Goal: Communication & Community: Answer question/provide support

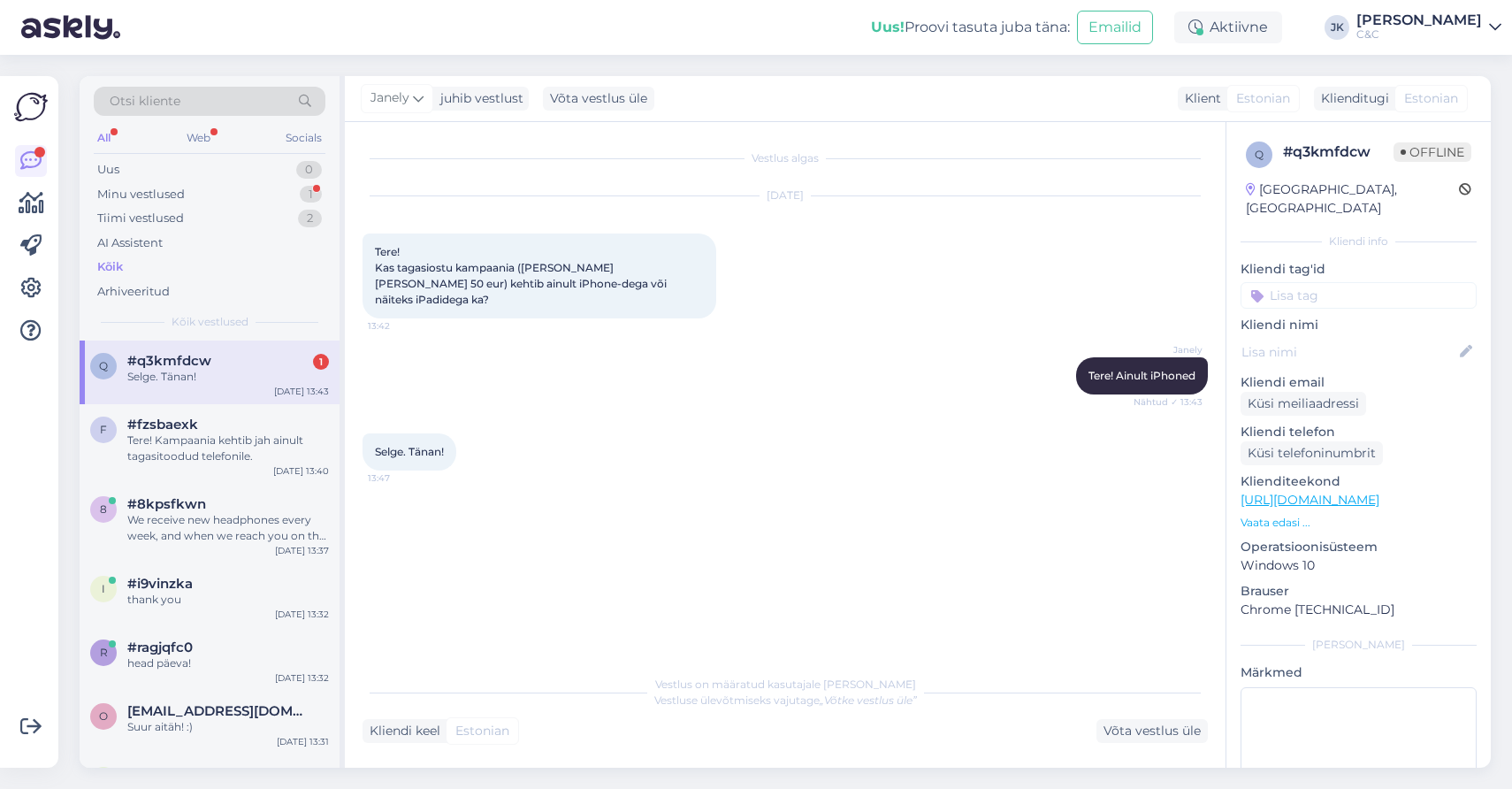
click at [434, 495] on div "Vestlus algas [DATE] Tere! Kas tagasiostu kampaania ([PERSON_NAME] [PERSON_NAME…" at bounding box center [792, 395] width 861 height 511
click at [199, 371] on div "Selge. Tänan!" at bounding box center [228, 376] width 202 height 16
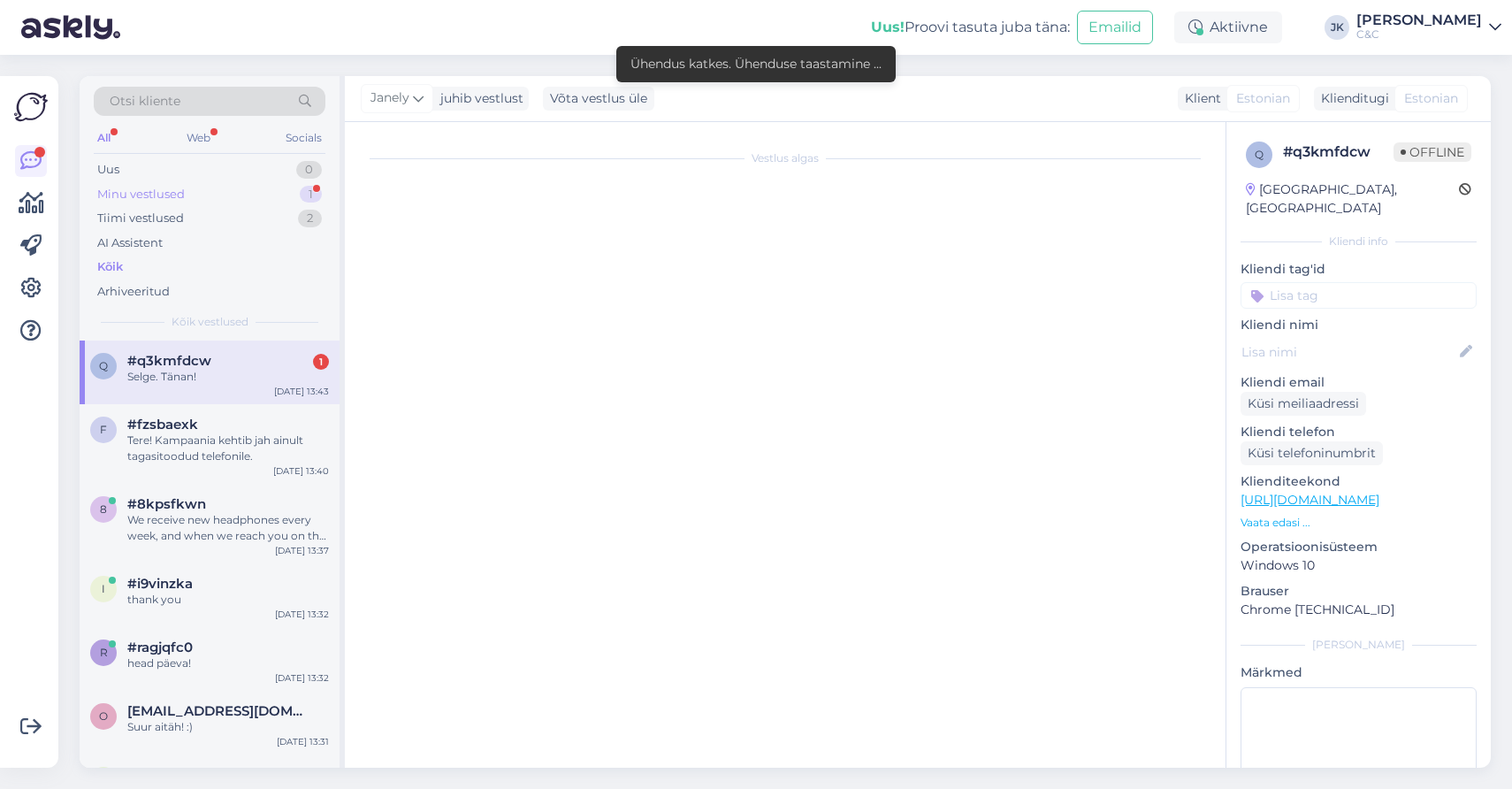
click at [228, 194] on div "Minu vestlused 1" at bounding box center [209, 194] width 231 height 25
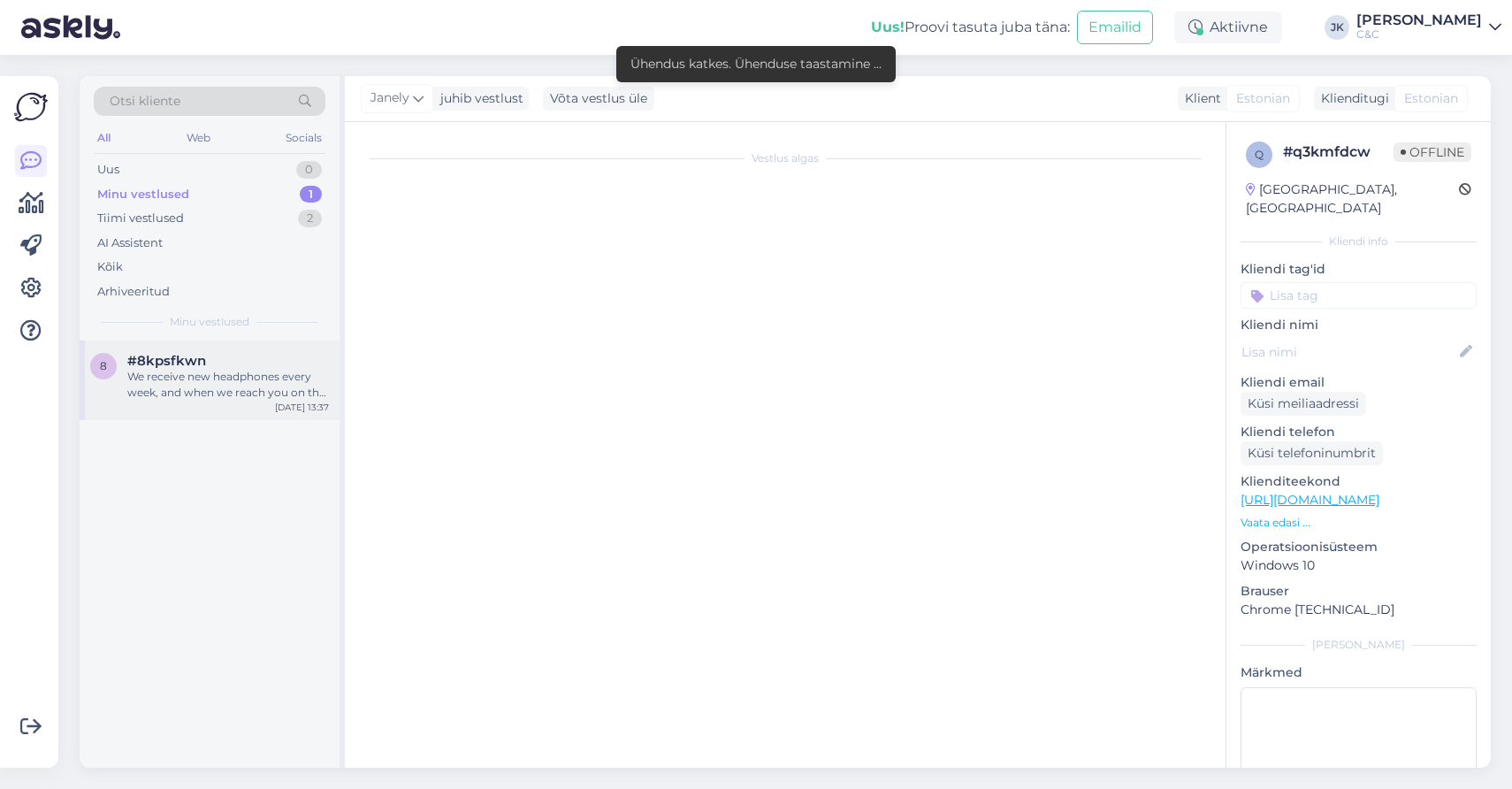
click at [247, 365] on div "#8kpsfkwn" at bounding box center [228, 360] width 202 height 16
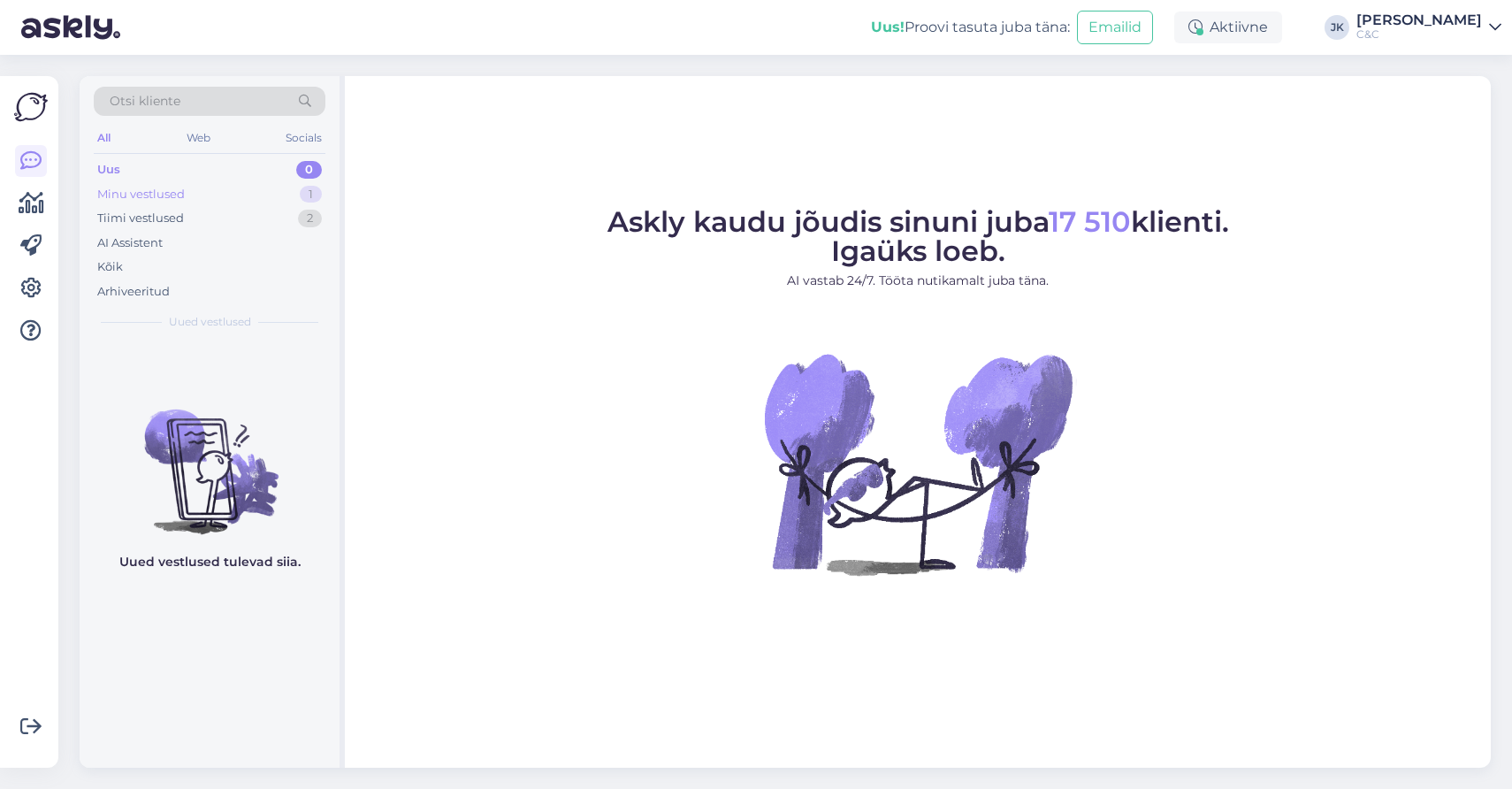
click at [167, 200] on div "Minu vestlused" at bounding box center [141, 194] width 88 height 18
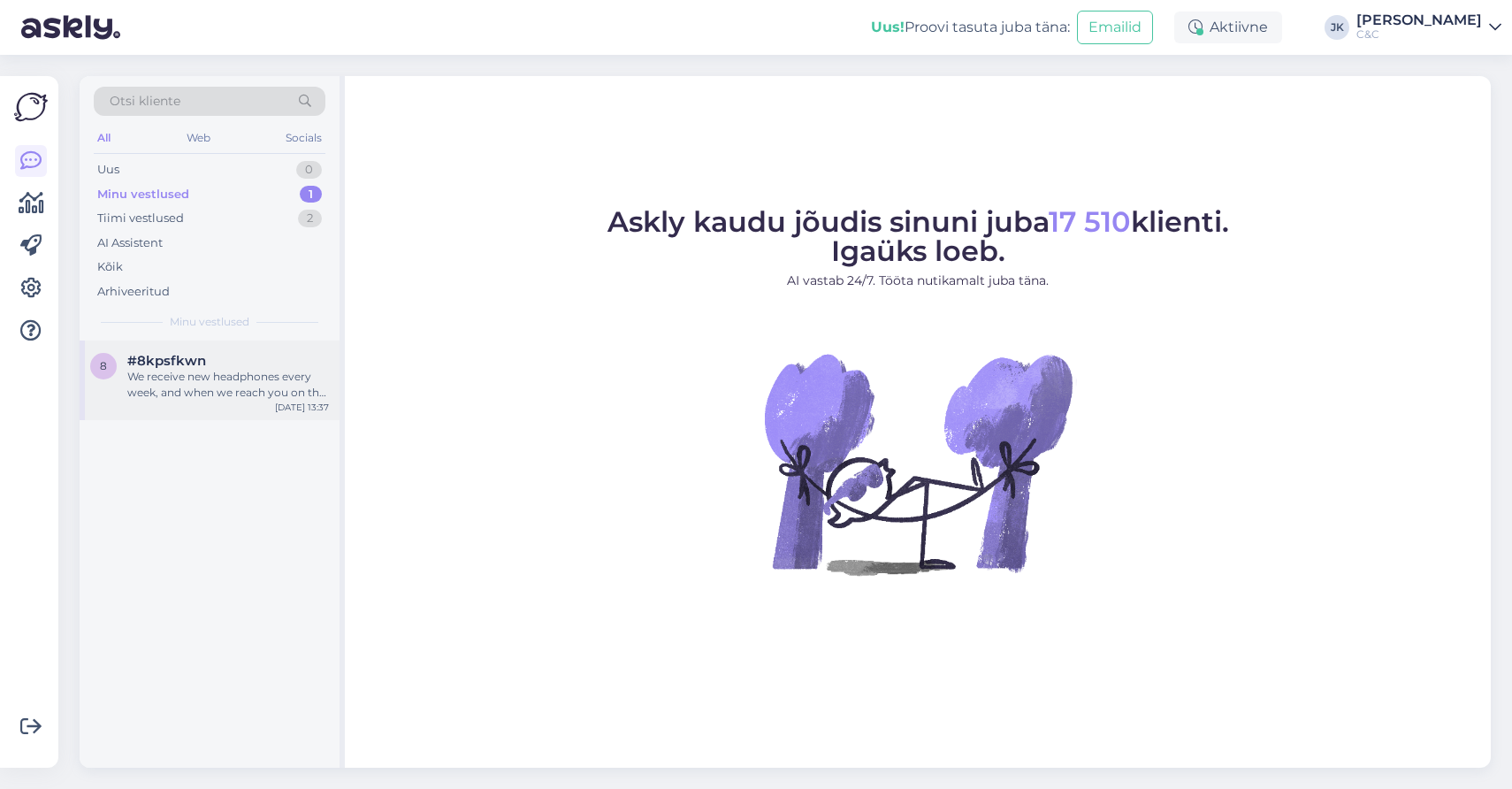
click at [234, 387] on div "We receive new headphones every week, and when we reach you on the pre-order li…" at bounding box center [228, 385] width 202 height 32
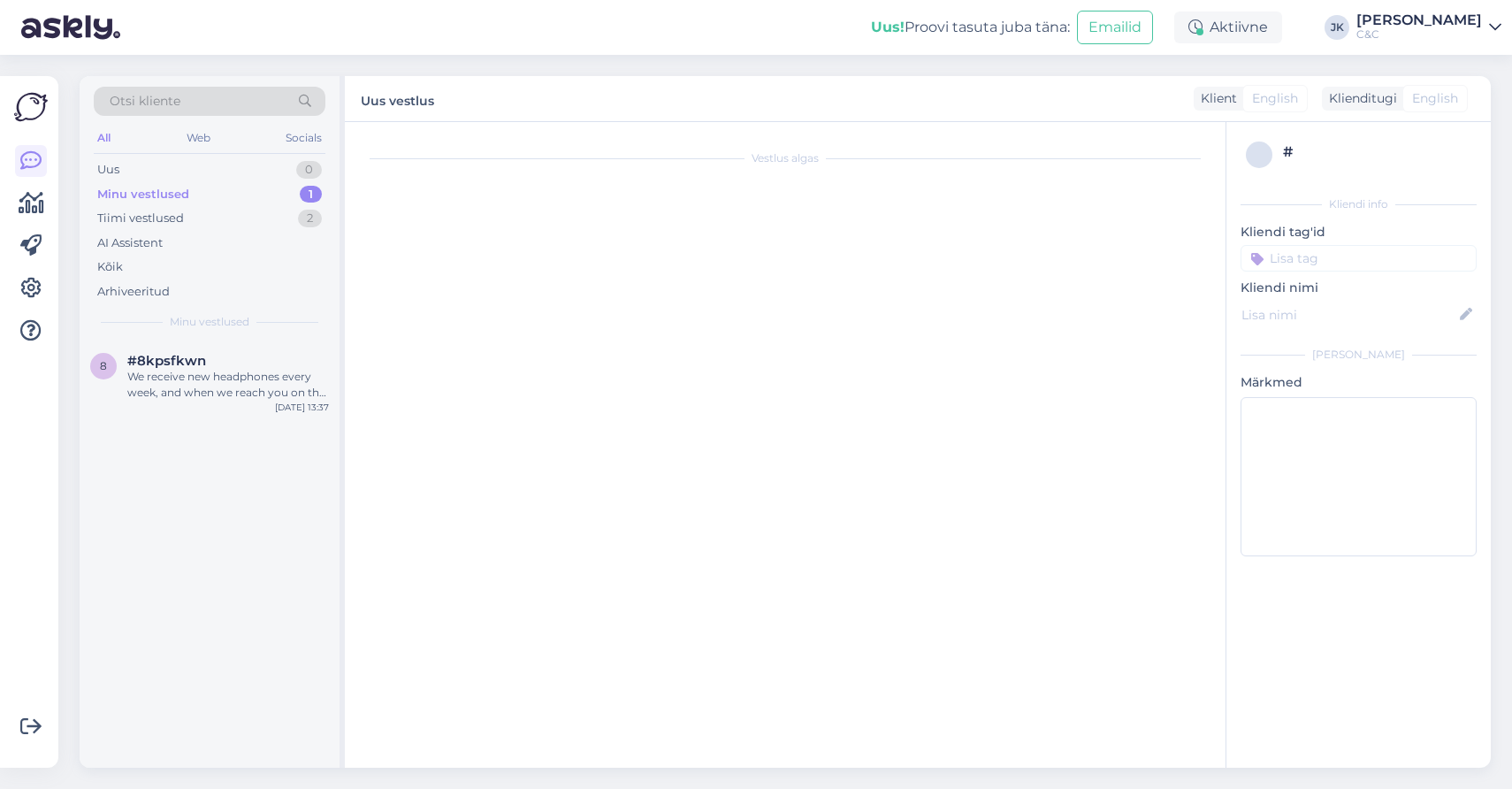
scroll to position [85, 0]
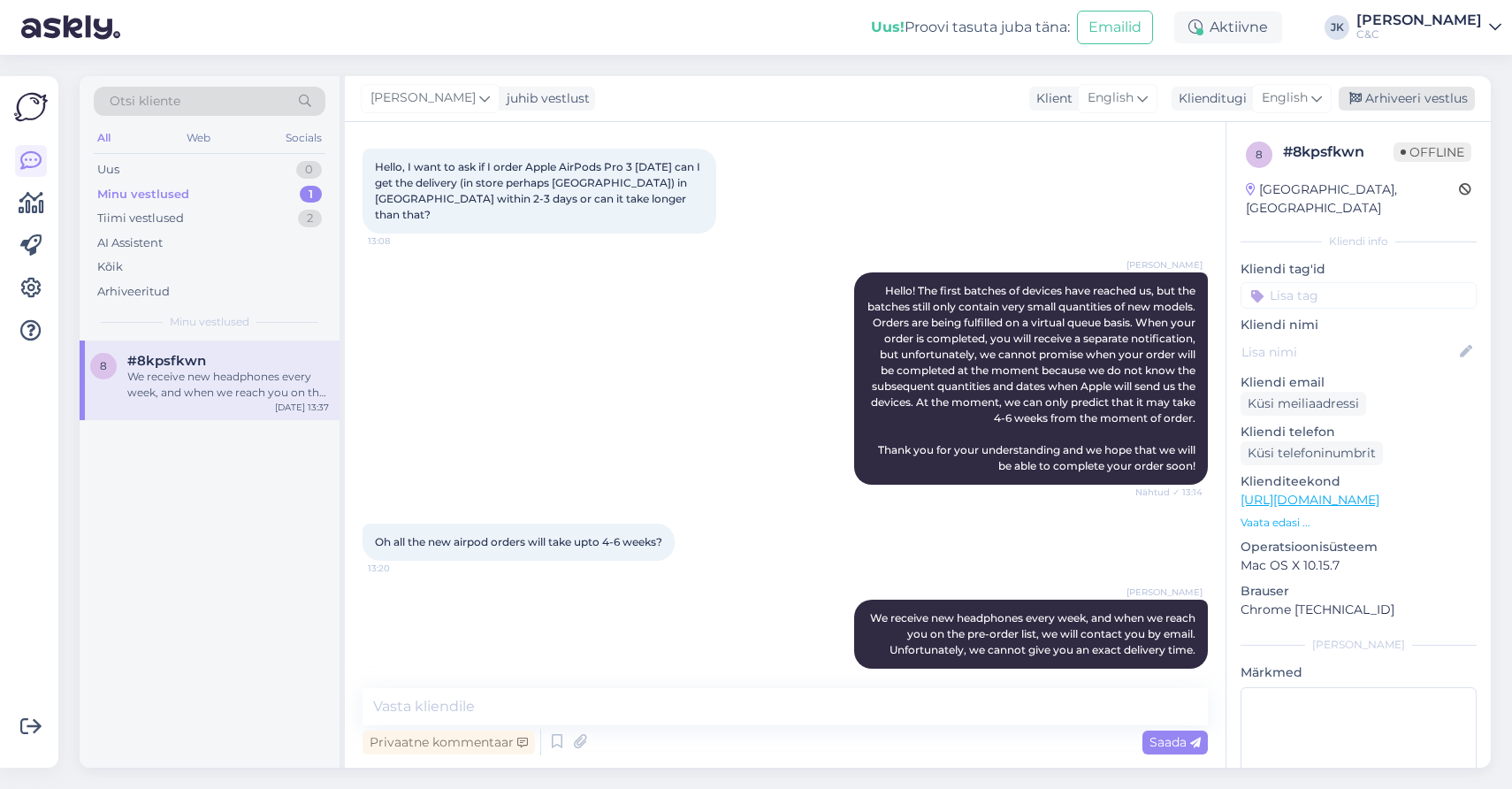
click at [1400, 99] on div "Arhiveeri vestlus" at bounding box center [1407, 99] width 136 height 24
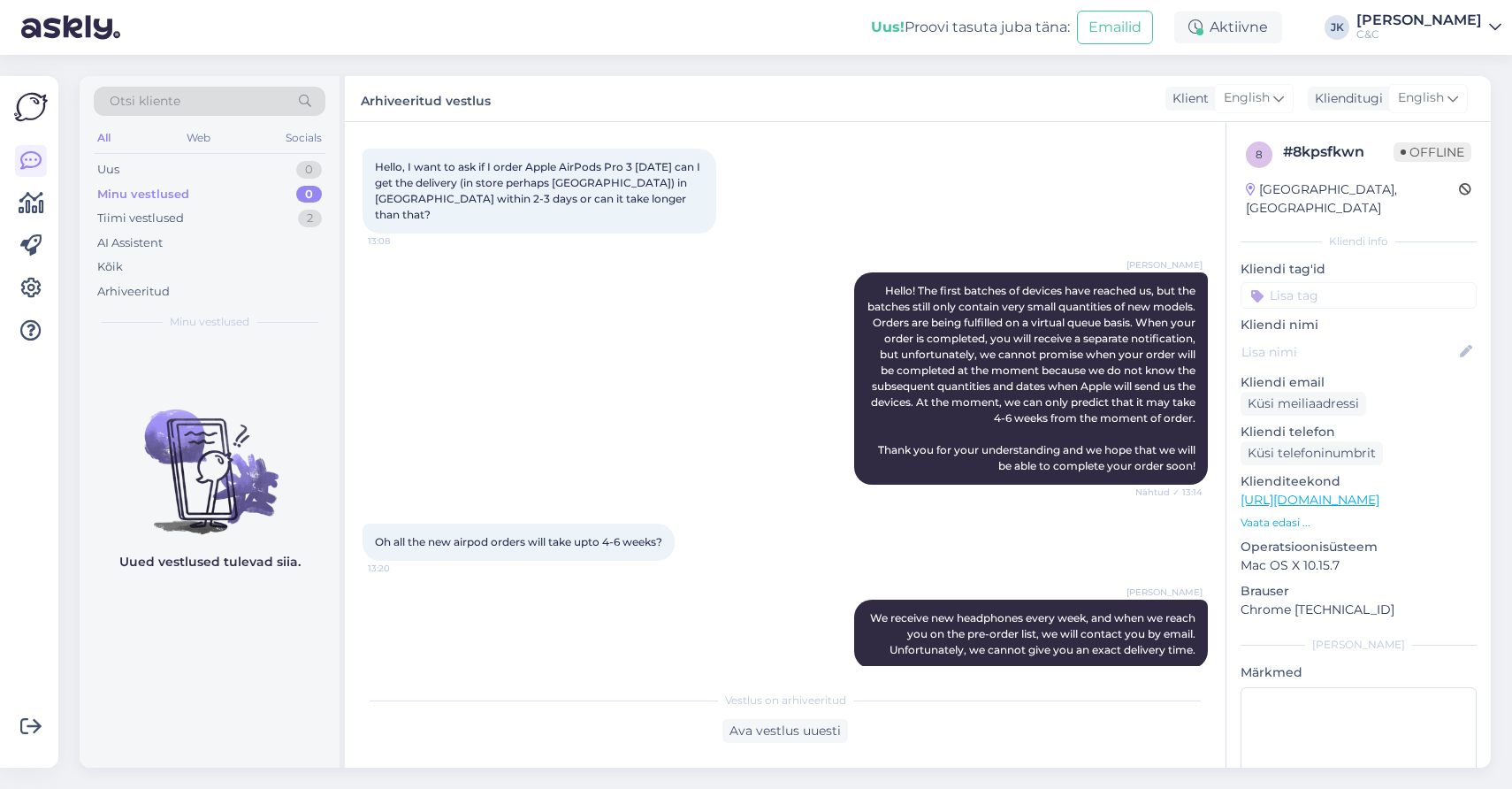
click at [569, 425] on div "Jakop Kähr Hello! The first batches of devices have reached us, but the batches…" at bounding box center [785, 378] width 846 height 251
click at [611, 482] on div "Jakop Kähr Hello! The first batches of devices have reached us, but the batches…" at bounding box center [785, 378] width 846 height 251
click at [265, 175] on div "Uus 0" at bounding box center [209, 170] width 231 height 25
click at [227, 218] on div "Tiimi vestlused 6" at bounding box center [209, 218] width 231 height 25
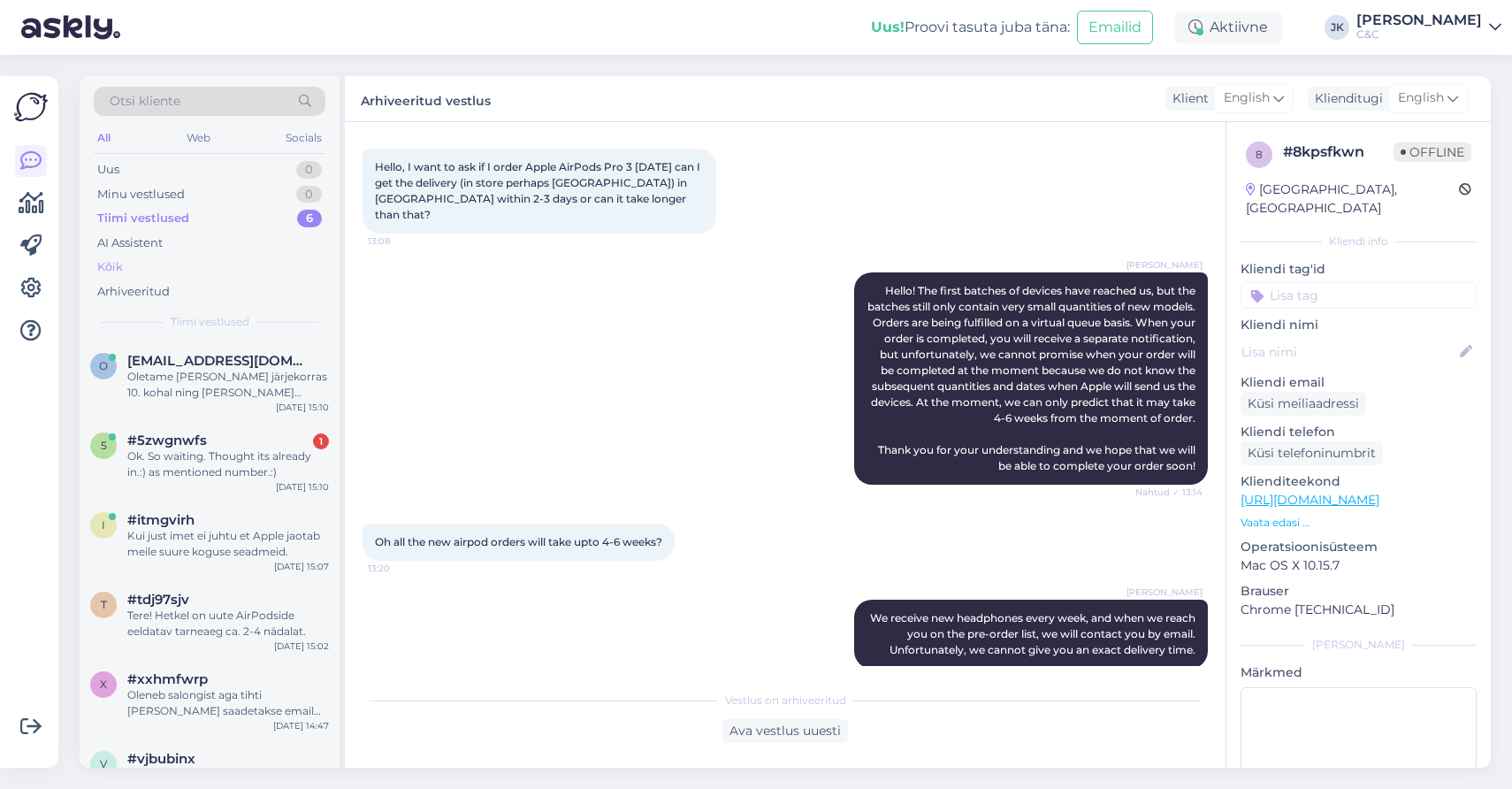
click at [201, 258] on div "Kõik" at bounding box center [209, 267] width 231 height 25
click at [253, 462] on div "Ok. So waiting. Thought its already in.:) as mentioned number.:)" at bounding box center [228, 464] width 202 height 32
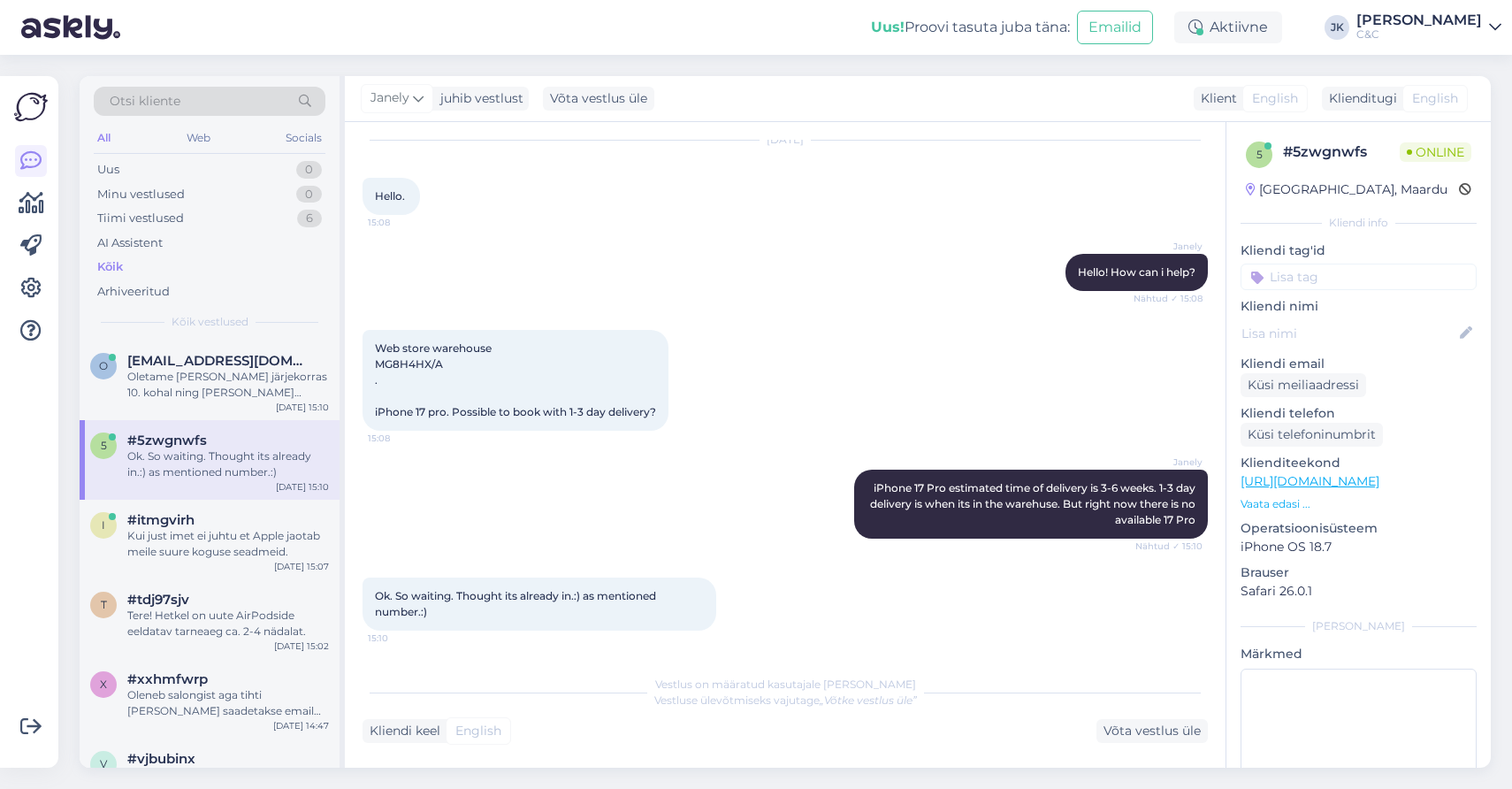
click at [574, 638] on div "Ok. So waiting. Thought its already in.:) as mentioned number.:) 15:10" at bounding box center [785, 604] width 846 height 92
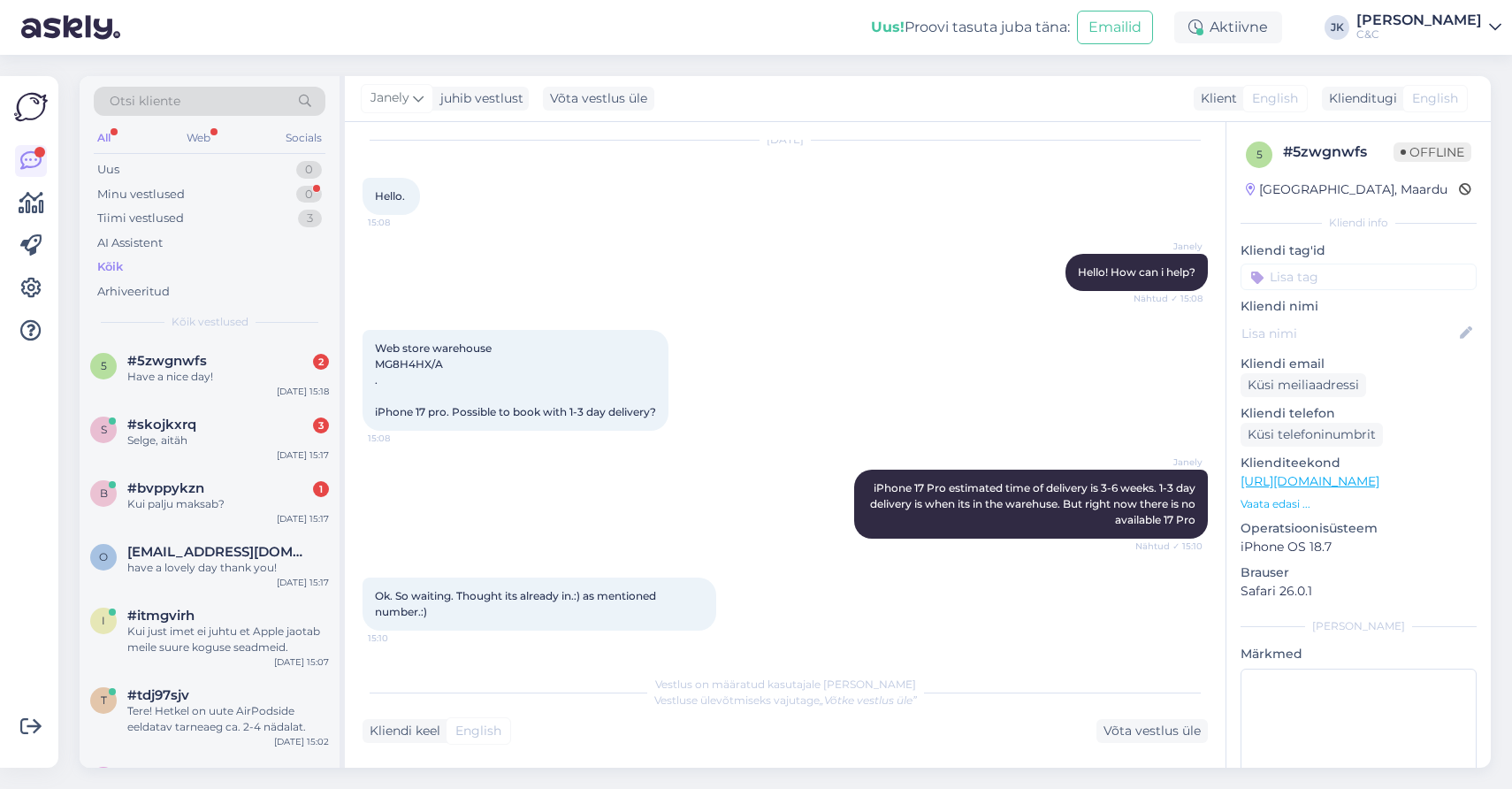
scroll to position [360, 0]
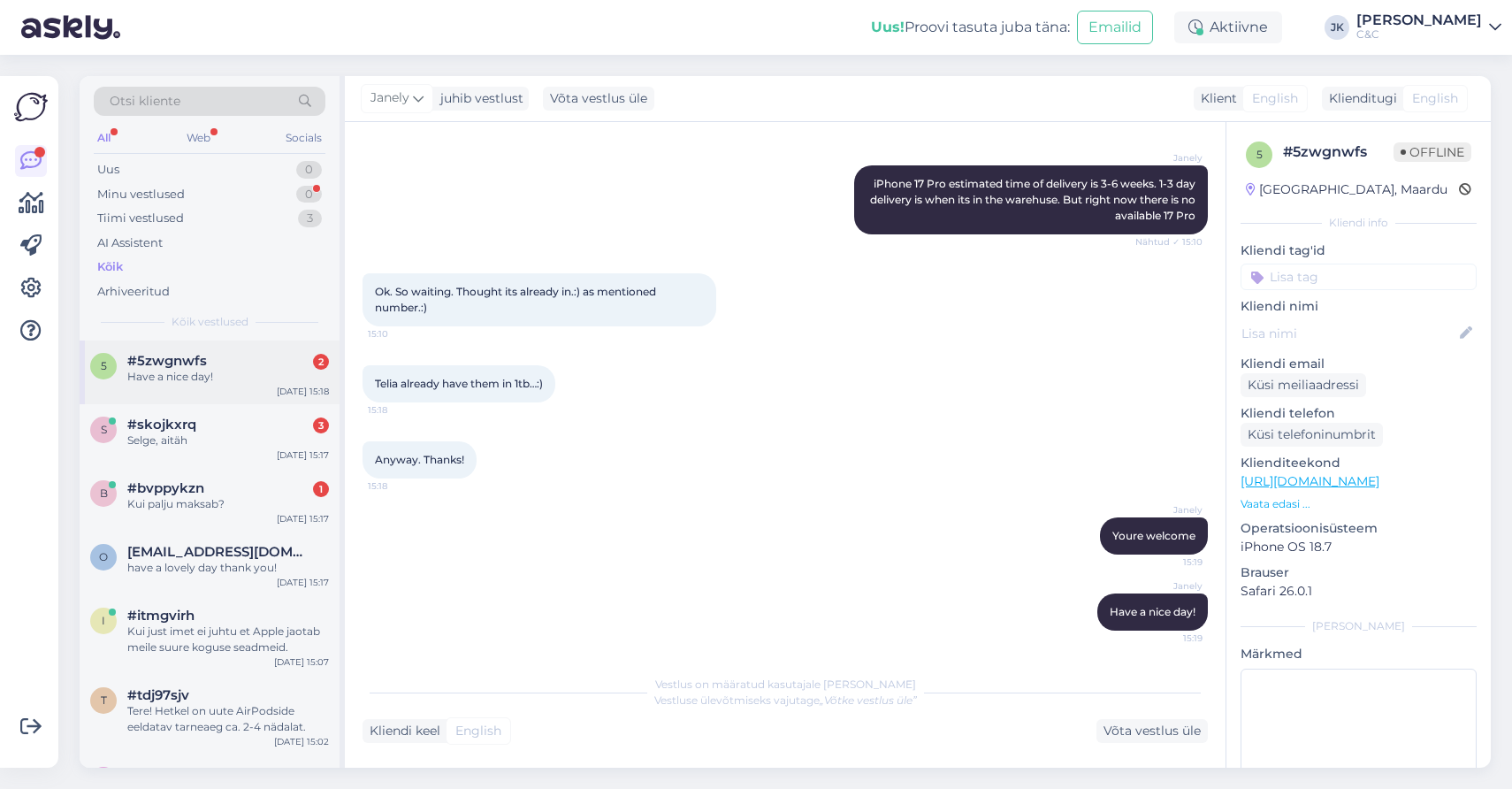
click at [201, 369] on div "Have a nice day!" at bounding box center [228, 376] width 202 height 16
click at [208, 451] on div "s #skojkxrq 3 Selge, aitäh Oct 7 15:17" at bounding box center [209, 436] width 260 height 63
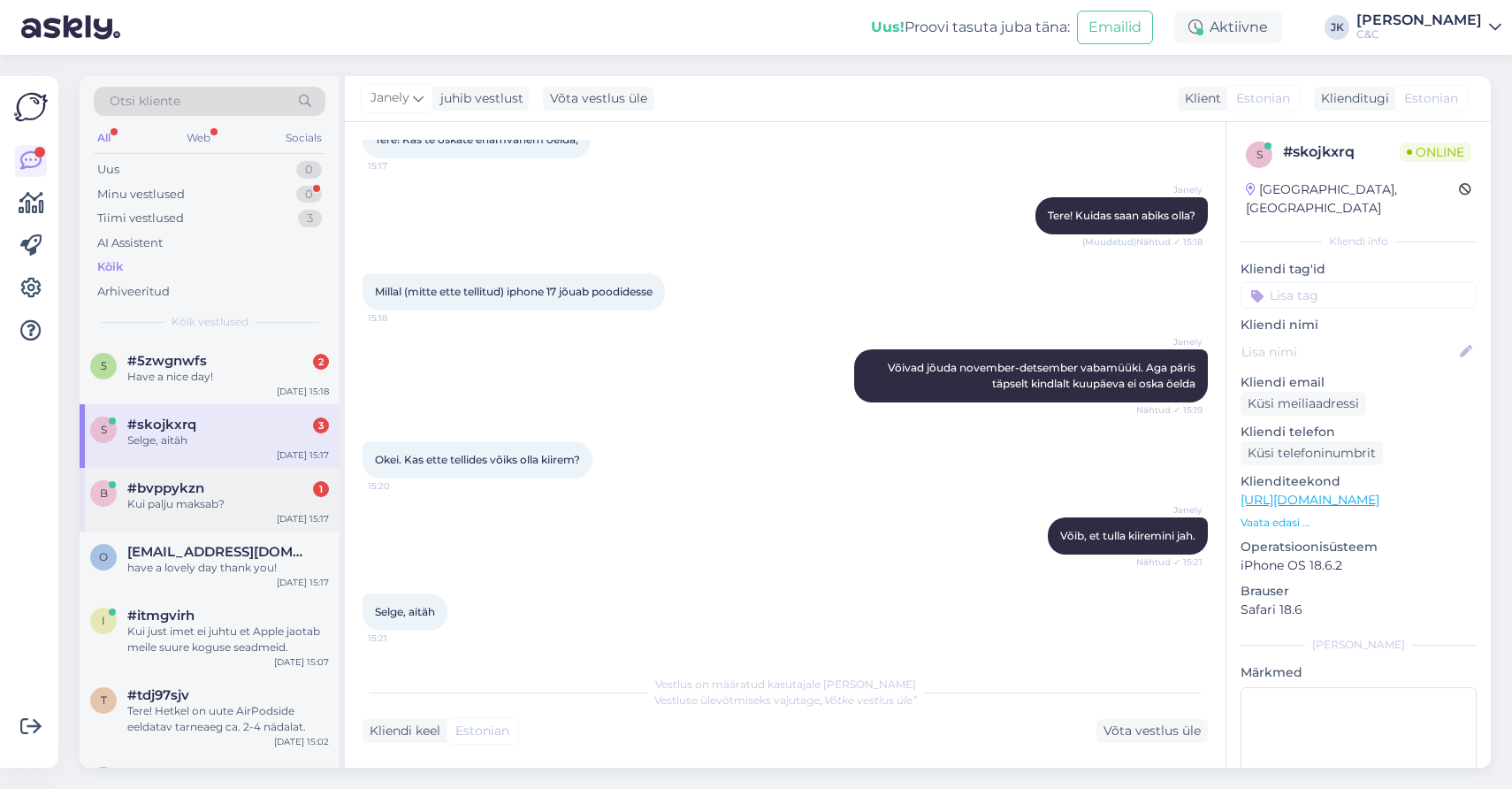
scroll to position [37, 0]
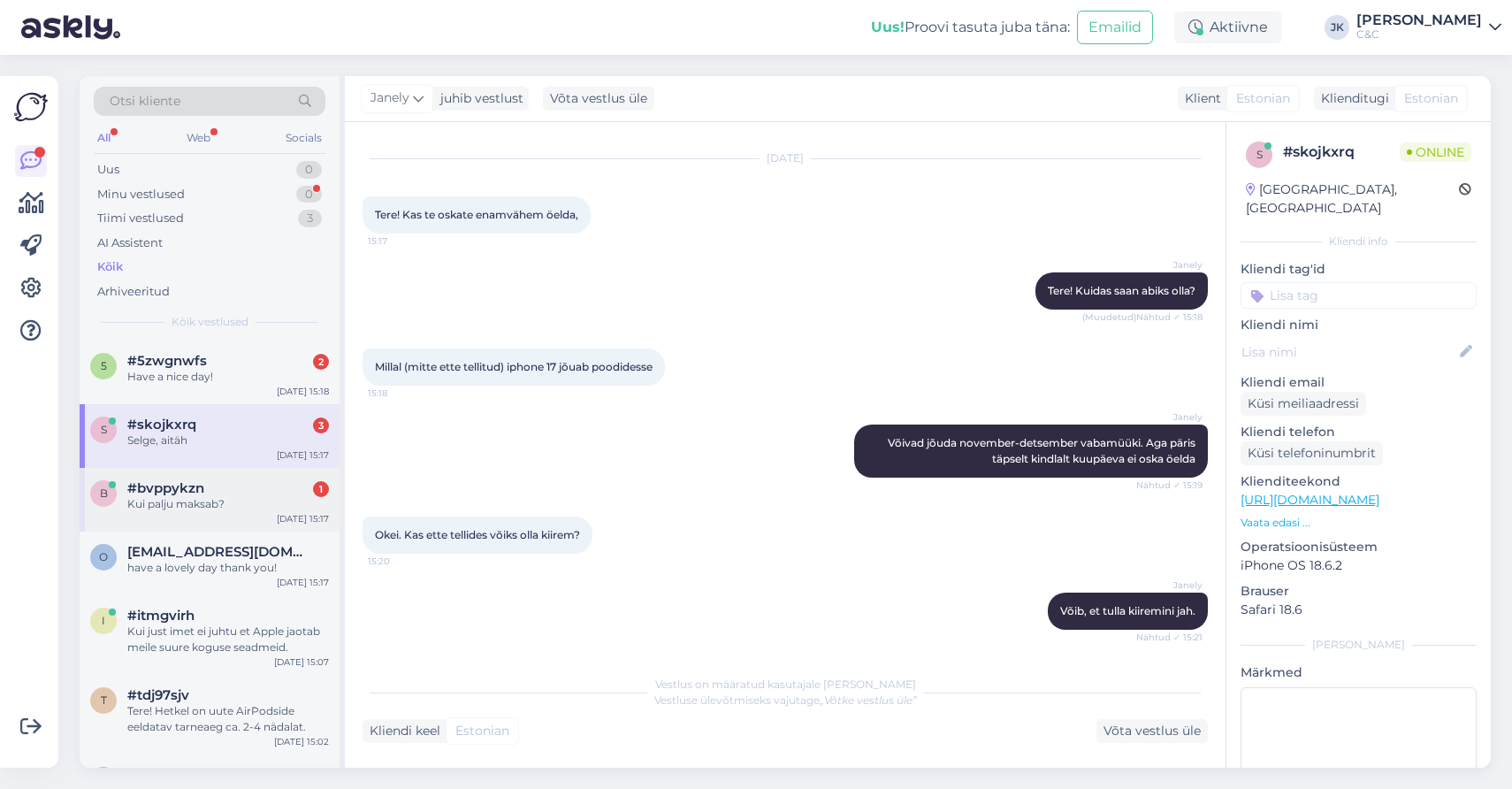
click at [208, 481] on div "#bvppykzn 1" at bounding box center [228, 488] width 202 height 16
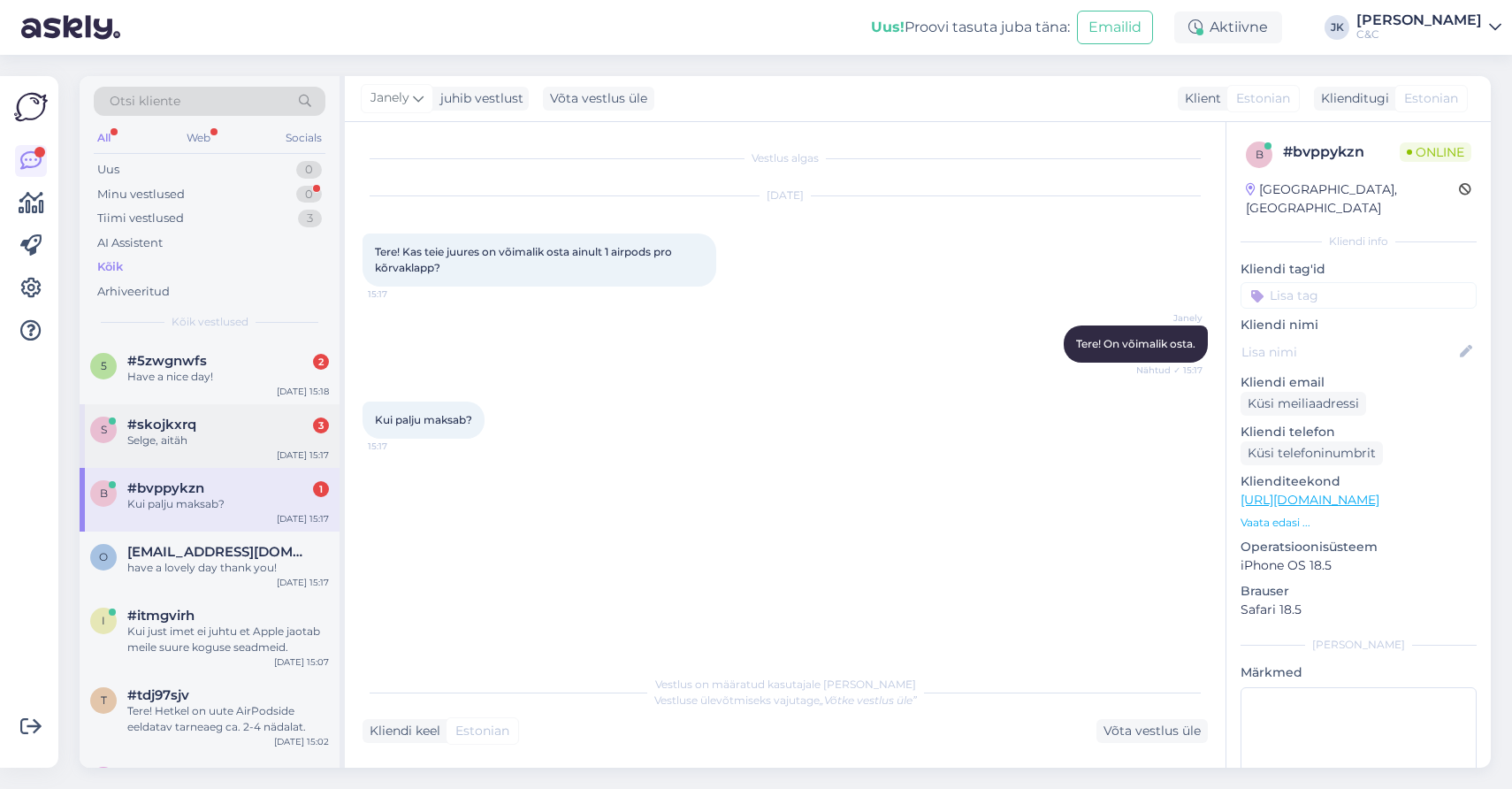
click at [218, 407] on div "s #skojkxrq 3 Selge, aitäh Oct 7 15:17" at bounding box center [209, 436] width 260 height 63
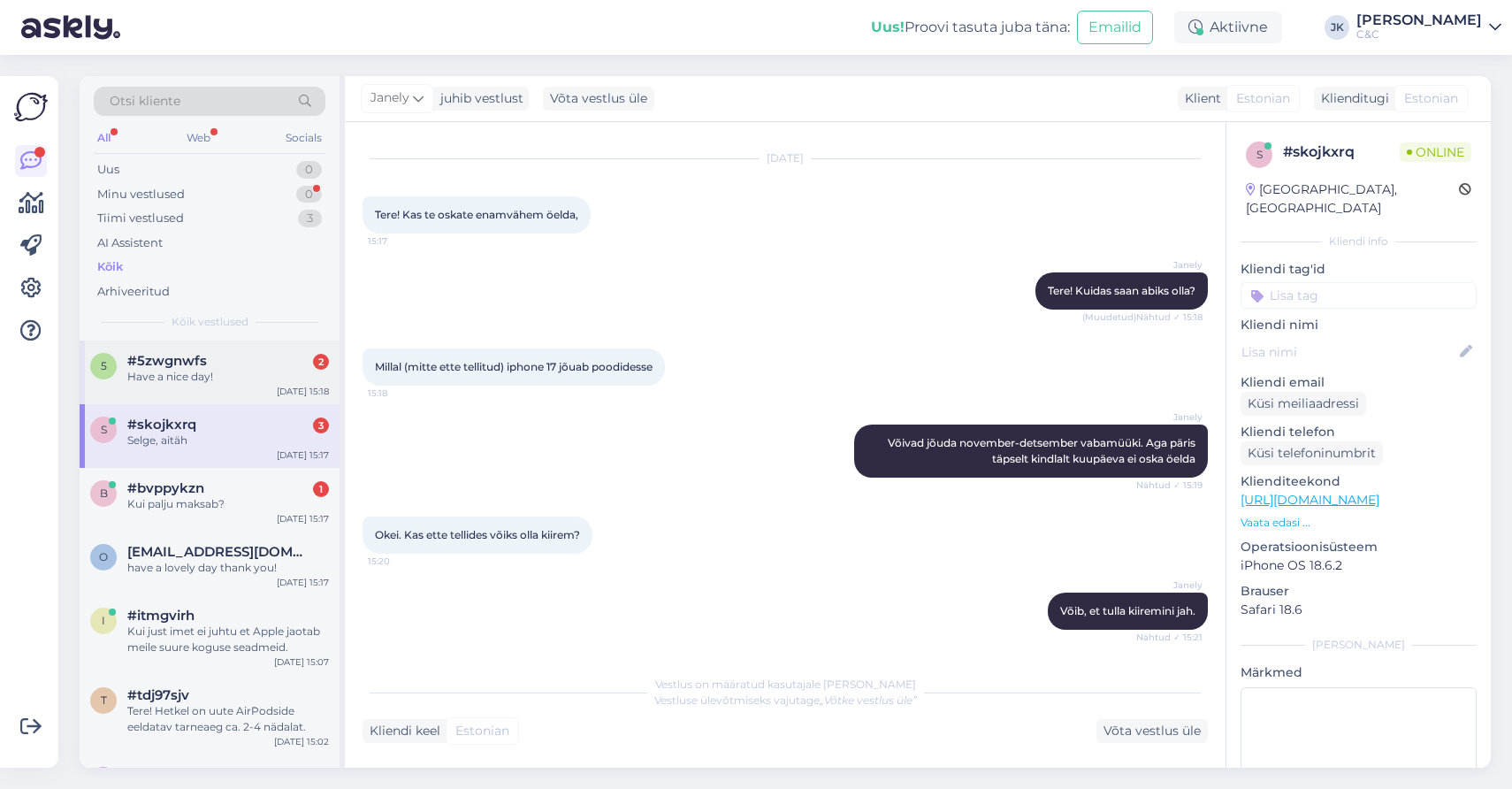
click at [210, 369] on div "Have a nice day!" at bounding box center [228, 376] width 202 height 16
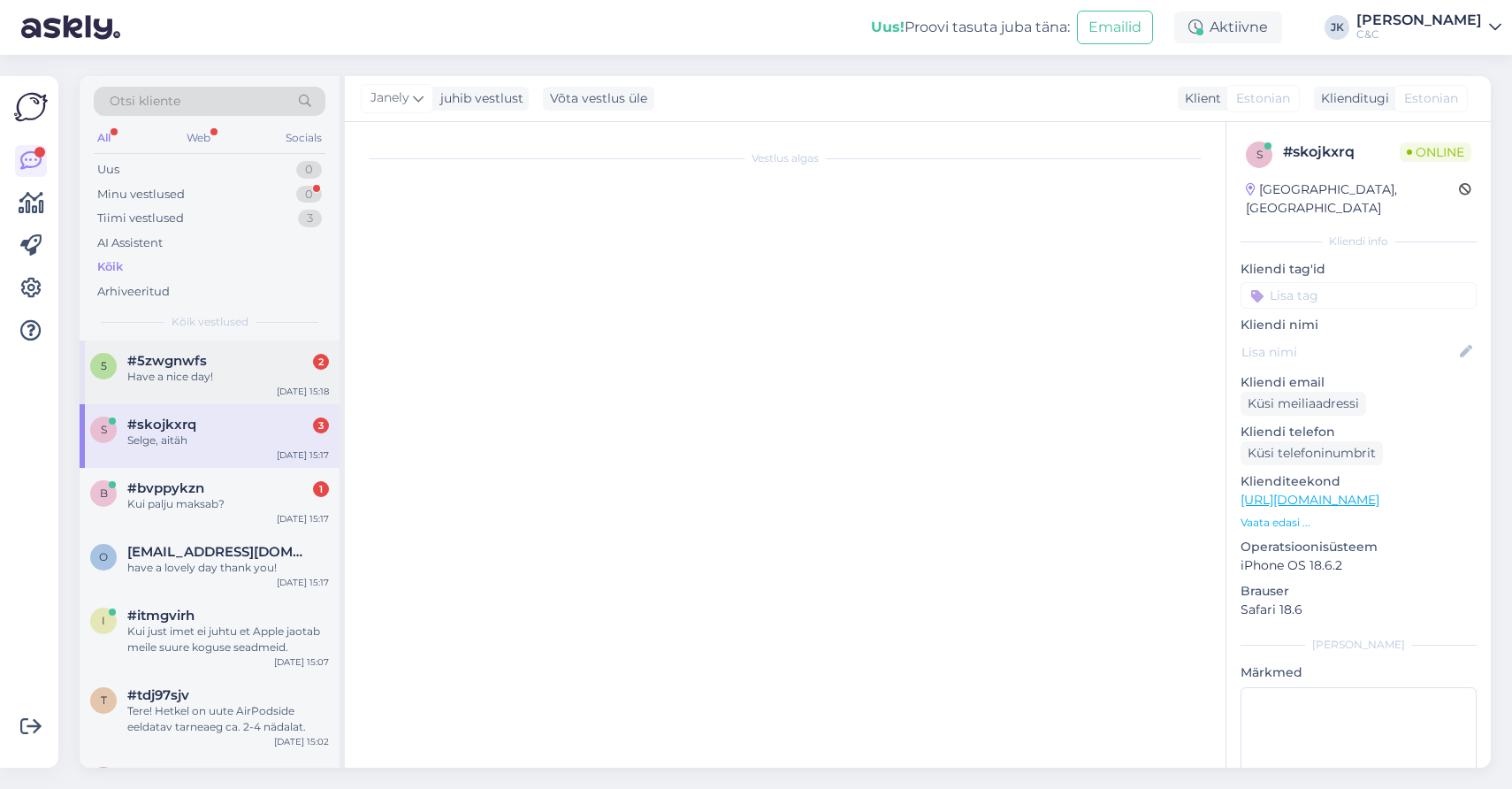
scroll to position [360, 0]
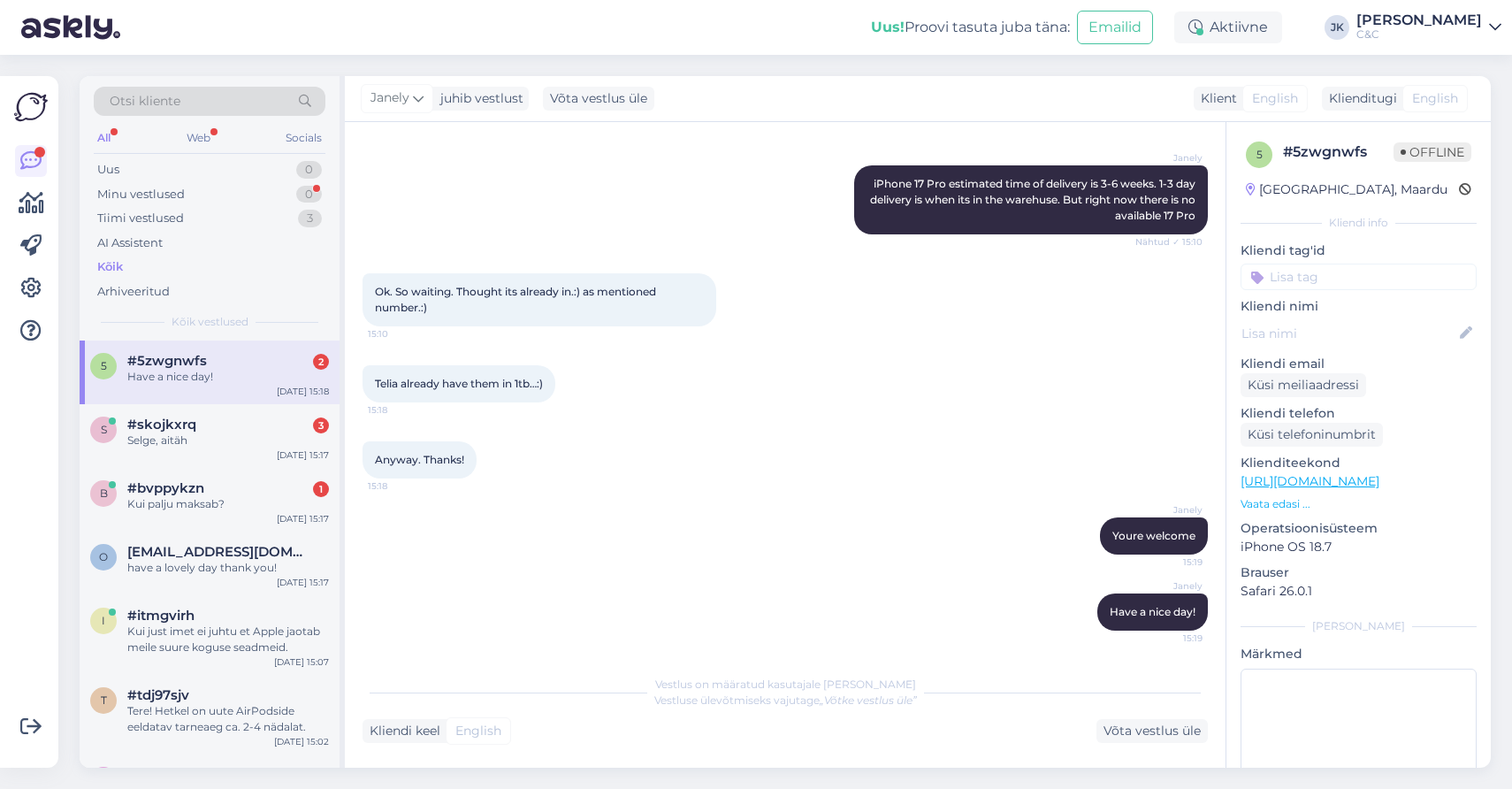
click at [414, 585] on div "Janely Have a nice day! 15:19" at bounding box center [785, 612] width 846 height 76
click at [580, 520] on div "Janely Youre welcome 15:19" at bounding box center [785, 535] width 846 height 76
click at [265, 424] on div "#skojkxrq 3" at bounding box center [228, 424] width 202 height 16
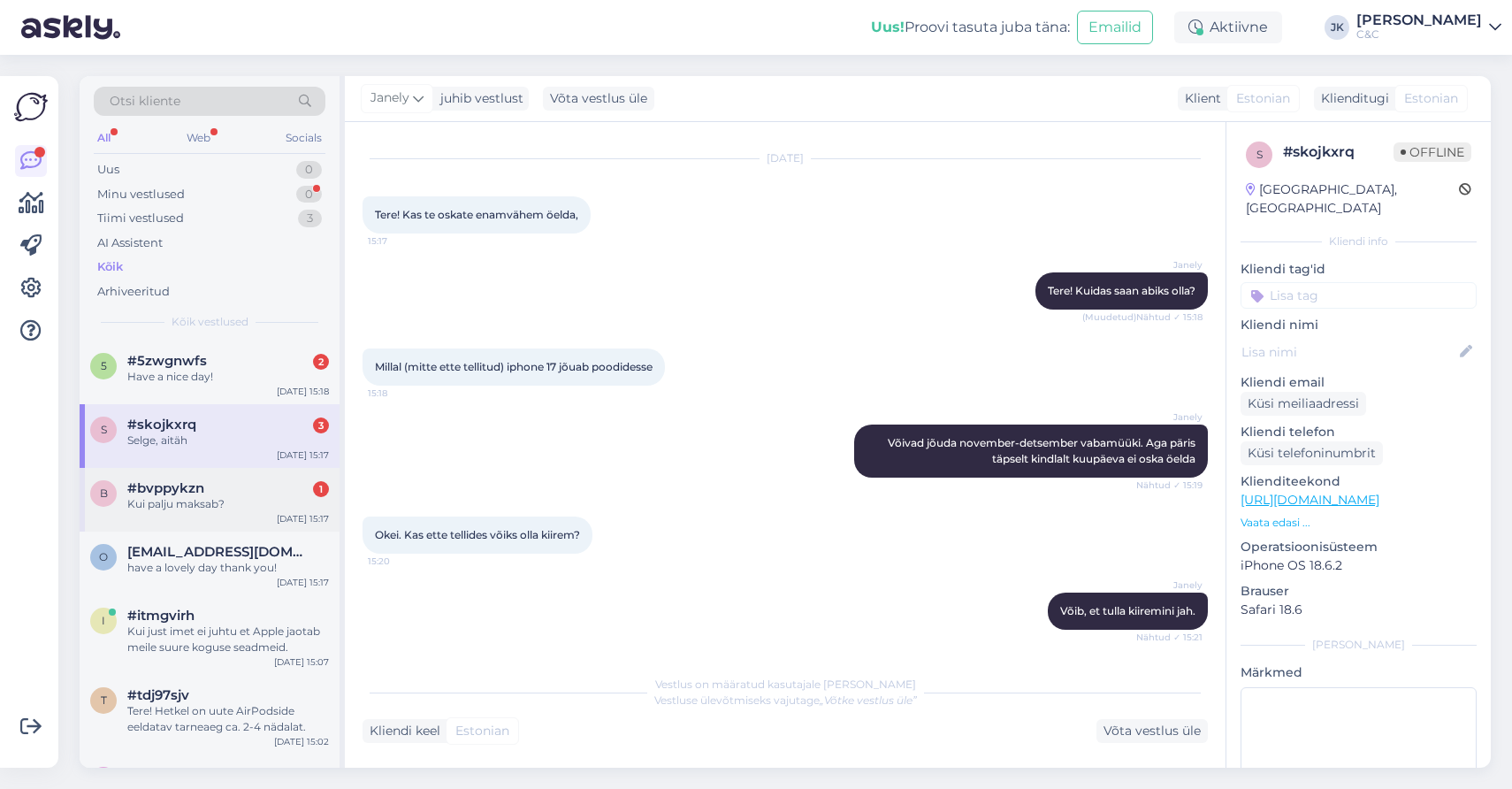
click at [246, 497] on div "Kui palju maksab?" at bounding box center [228, 504] width 202 height 16
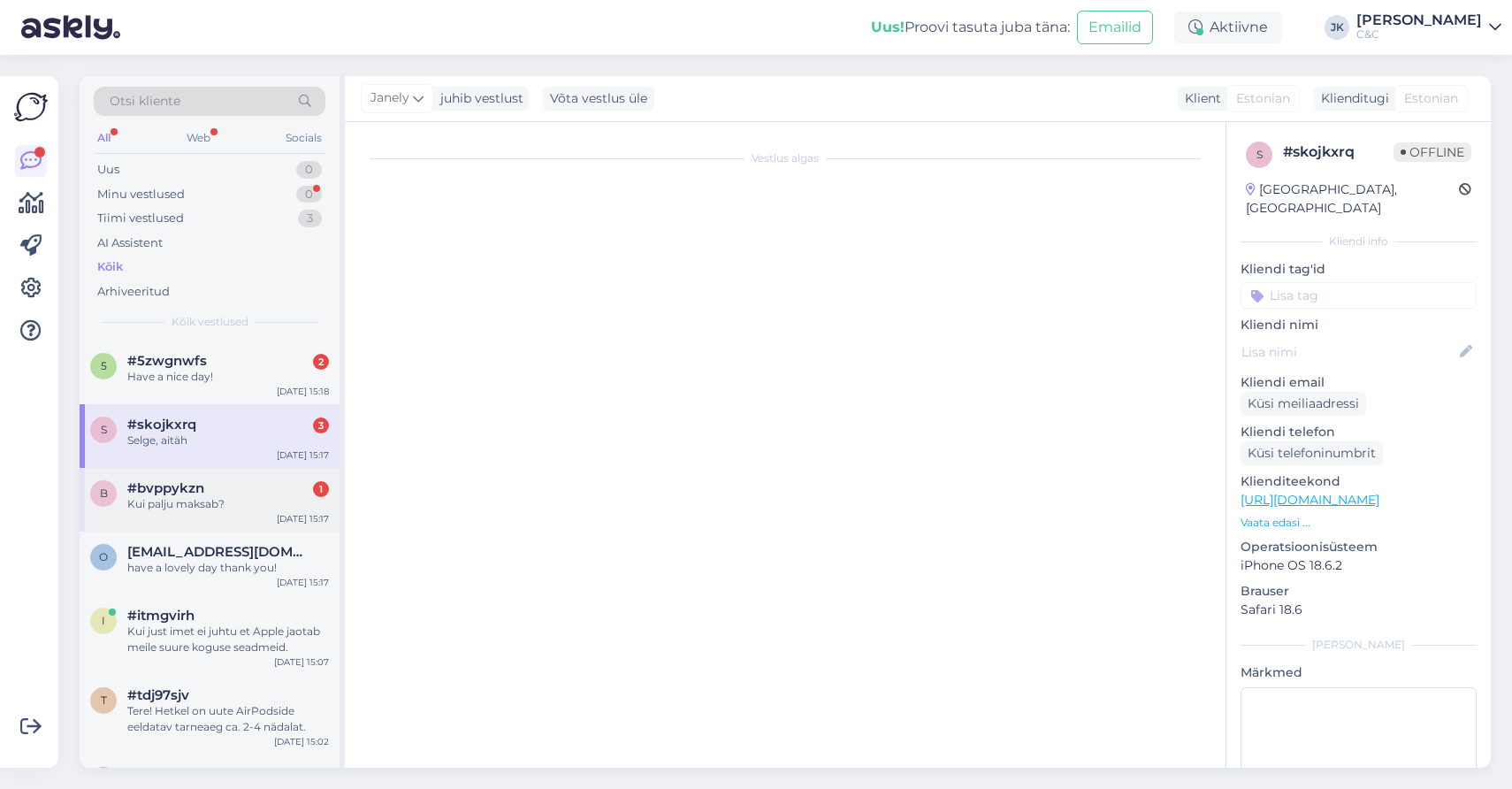
scroll to position [0, 0]
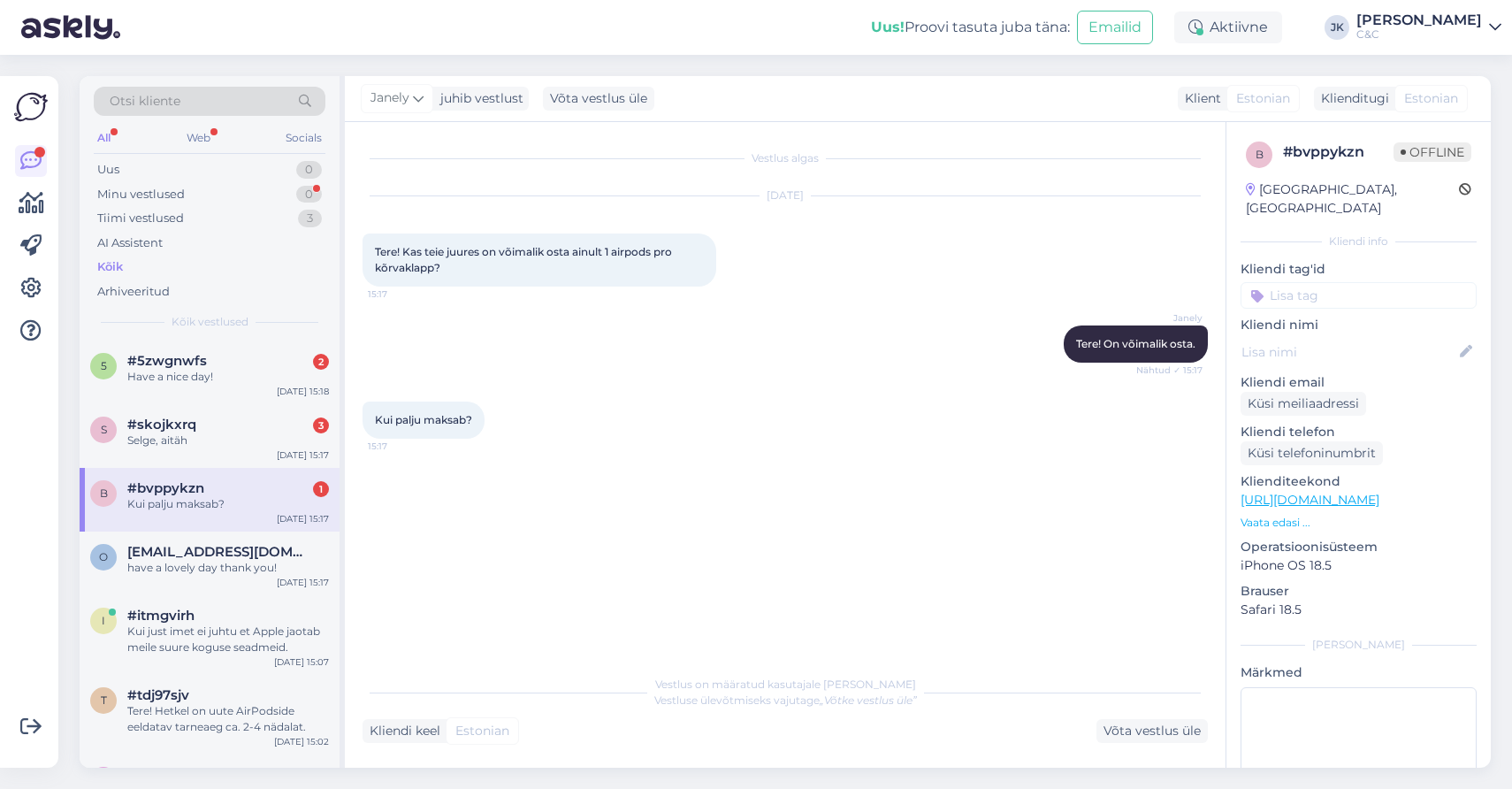
click at [481, 481] on div "Vestlus algas Oct 7 2025 Tere! Kas teie juures on võimalik osta ainult 1 airpod…" at bounding box center [792, 395] width 861 height 511
click at [147, 419] on span "#skojkxrq" at bounding box center [161, 424] width 69 height 16
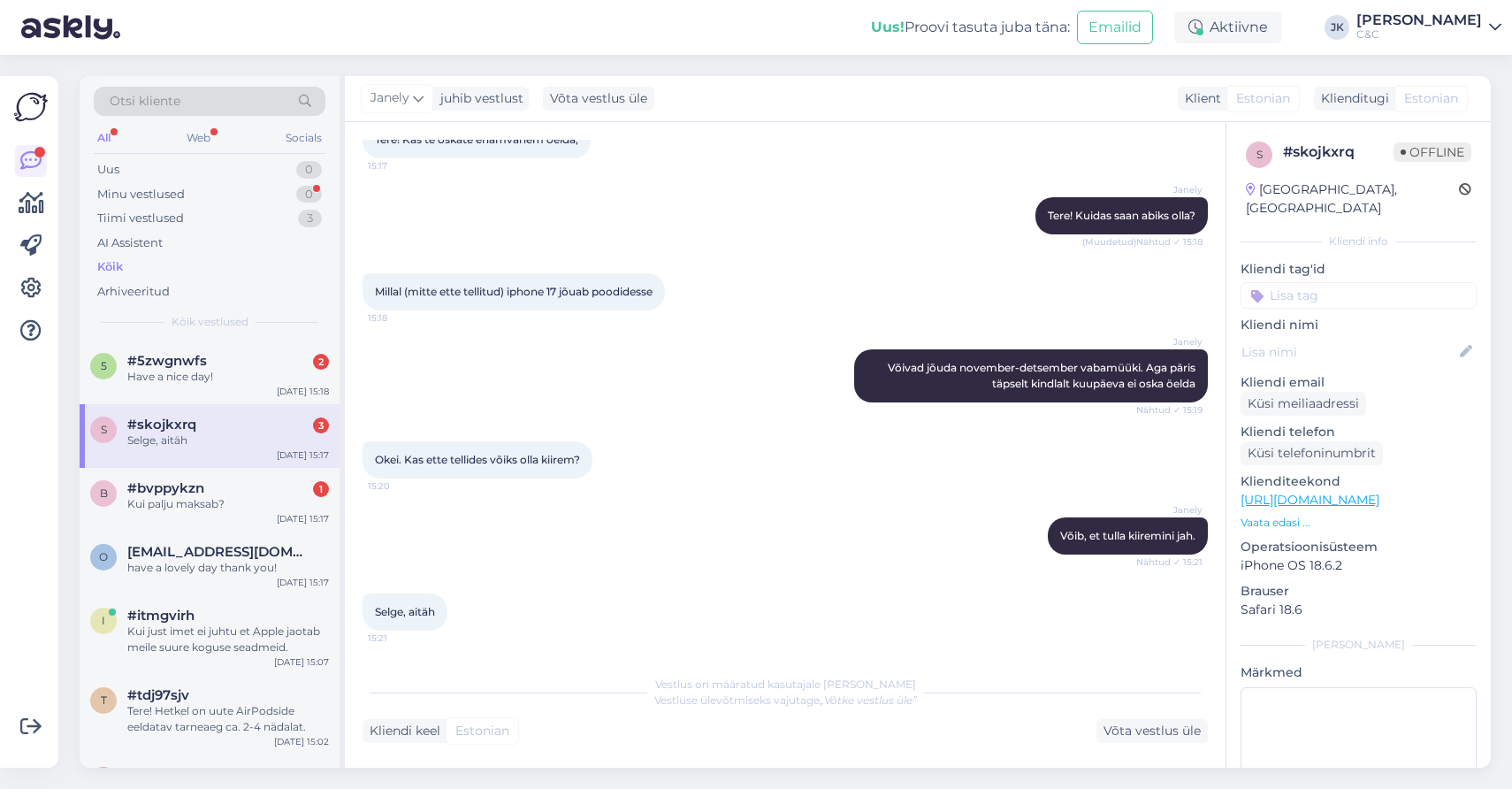
scroll to position [128, 0]
click at [587, 531] on div "Janely Võib, et tulla kiiremini jah. Nähtud ✓ 15:21" at bounding box center [785, 535] width 846 height 76
click at [272, 372] on div "Have a nice day!" at bounding box center [228, 376] width 202 height 16
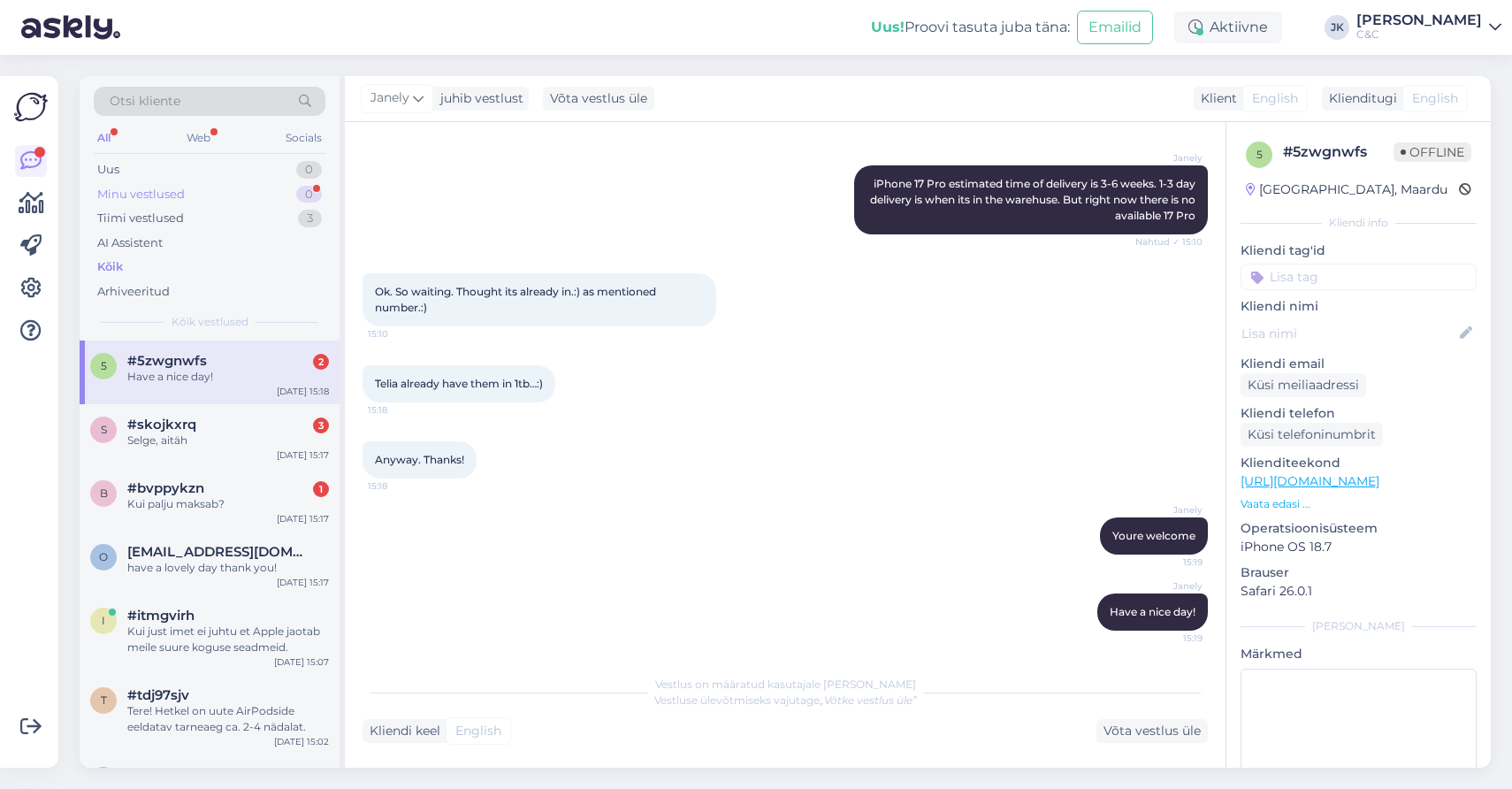
click at [178, 191] on div "Minu vestlused" at bounding box center [141, 194] width 88 height 18
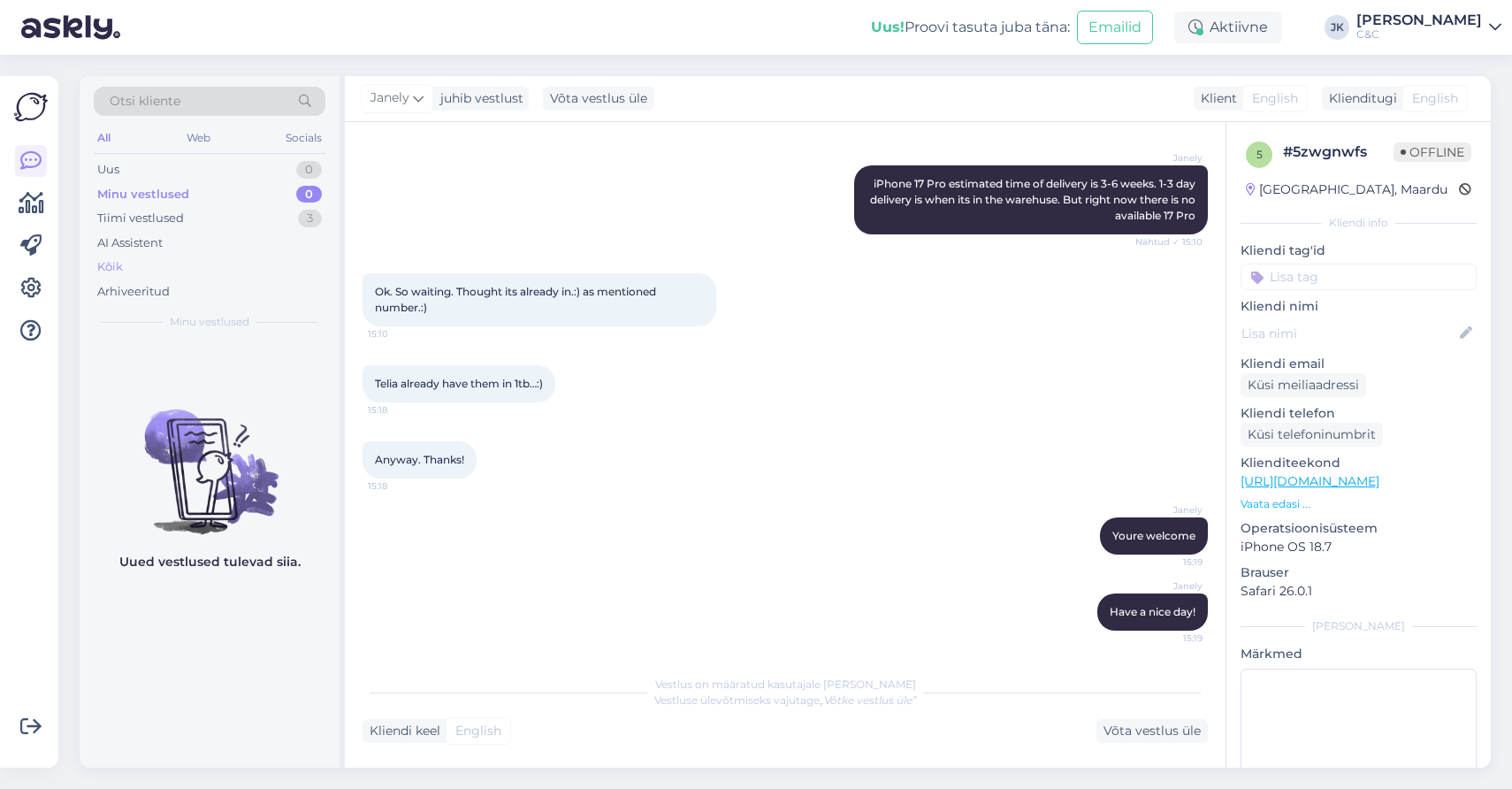
click at [200, 264] on div "Kõik" at bounding box center [209, 267] width 231 height 25
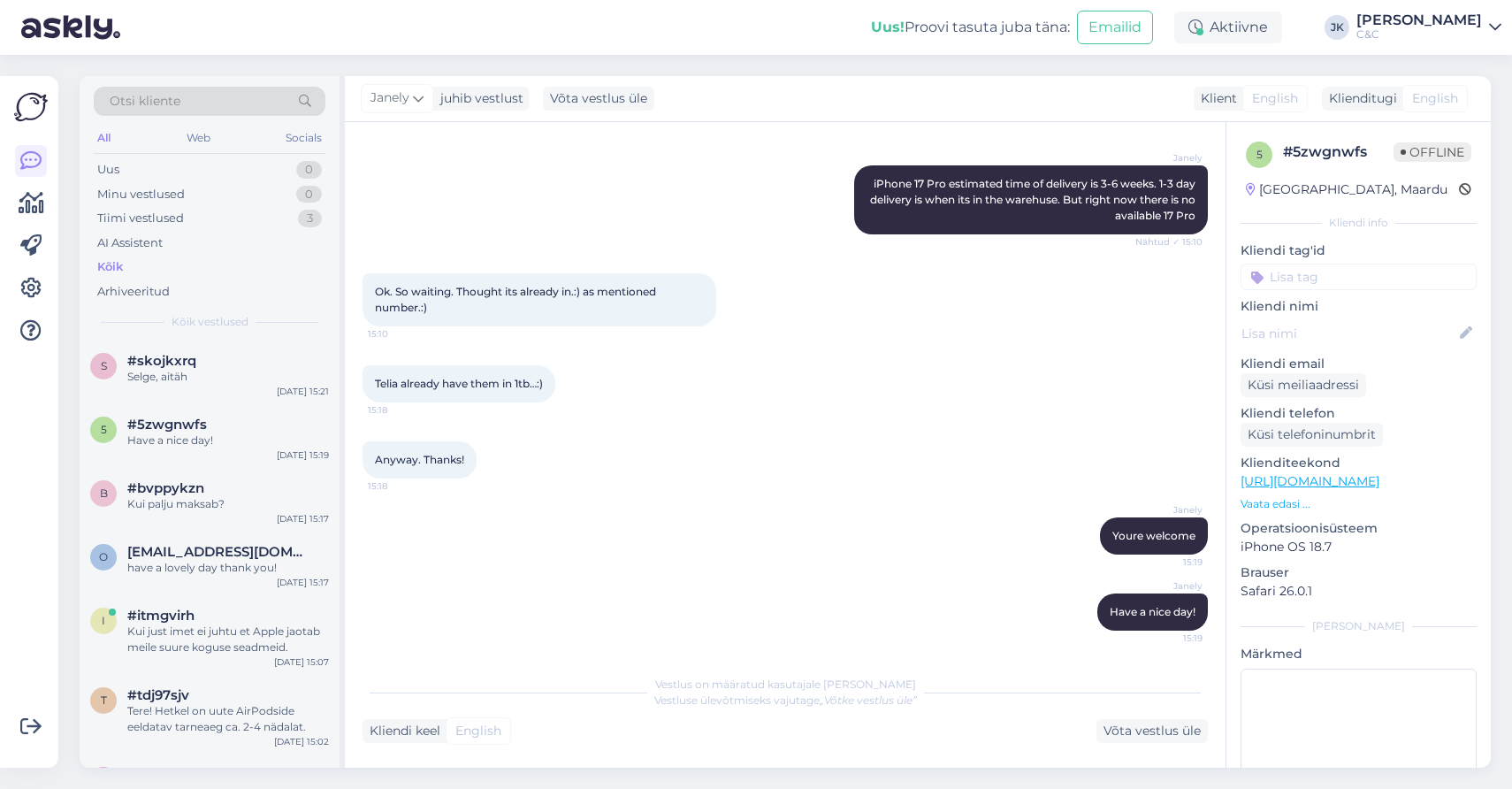
click at [525, 633] on div "Janely Have a nice day! 15:19" at bounding box center [785, 612] width 846 height 76
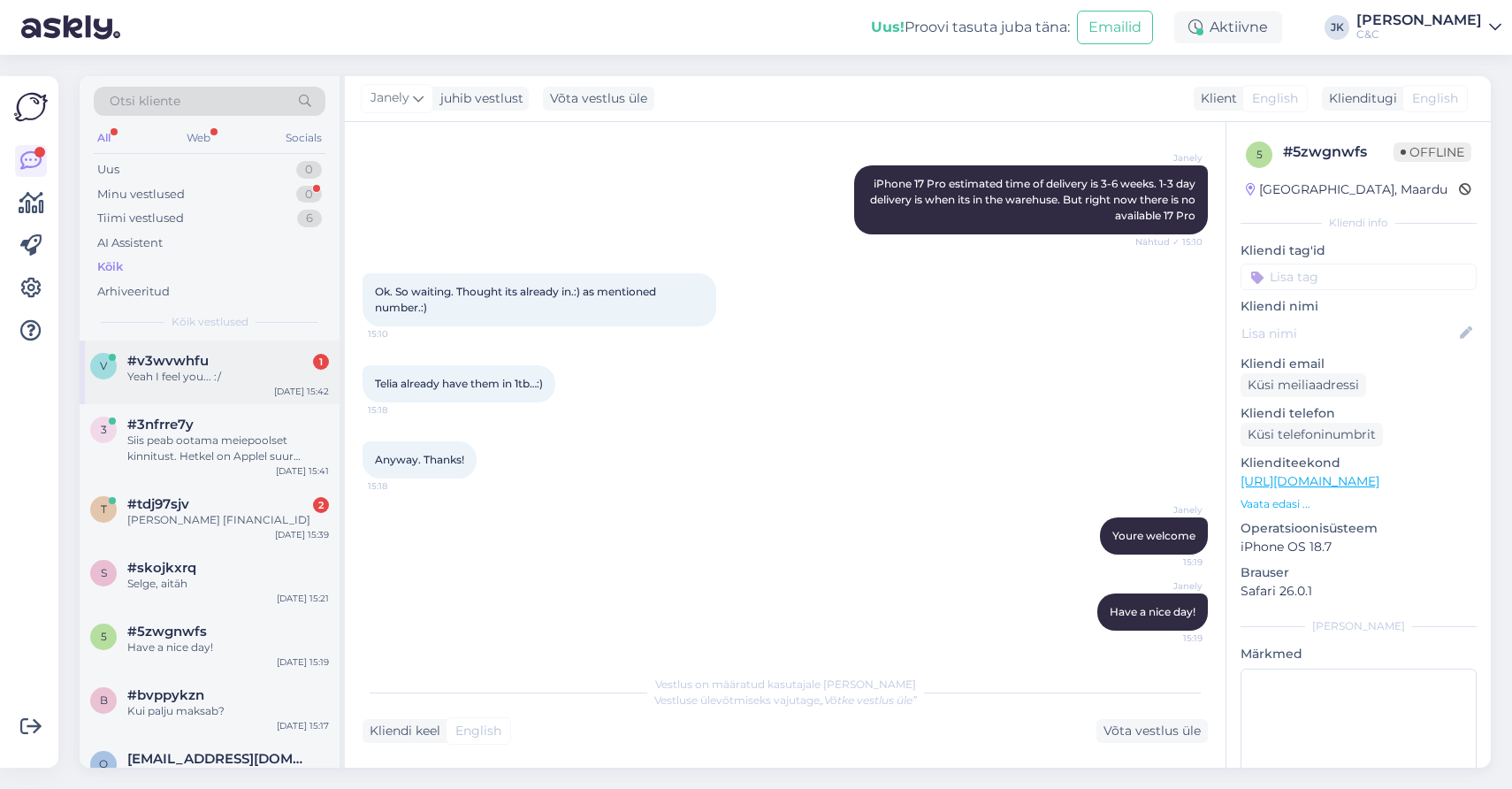
click at [178, 363] on span "#v3wvwhfu" at bounding box center [167, 360] width 81 height 16
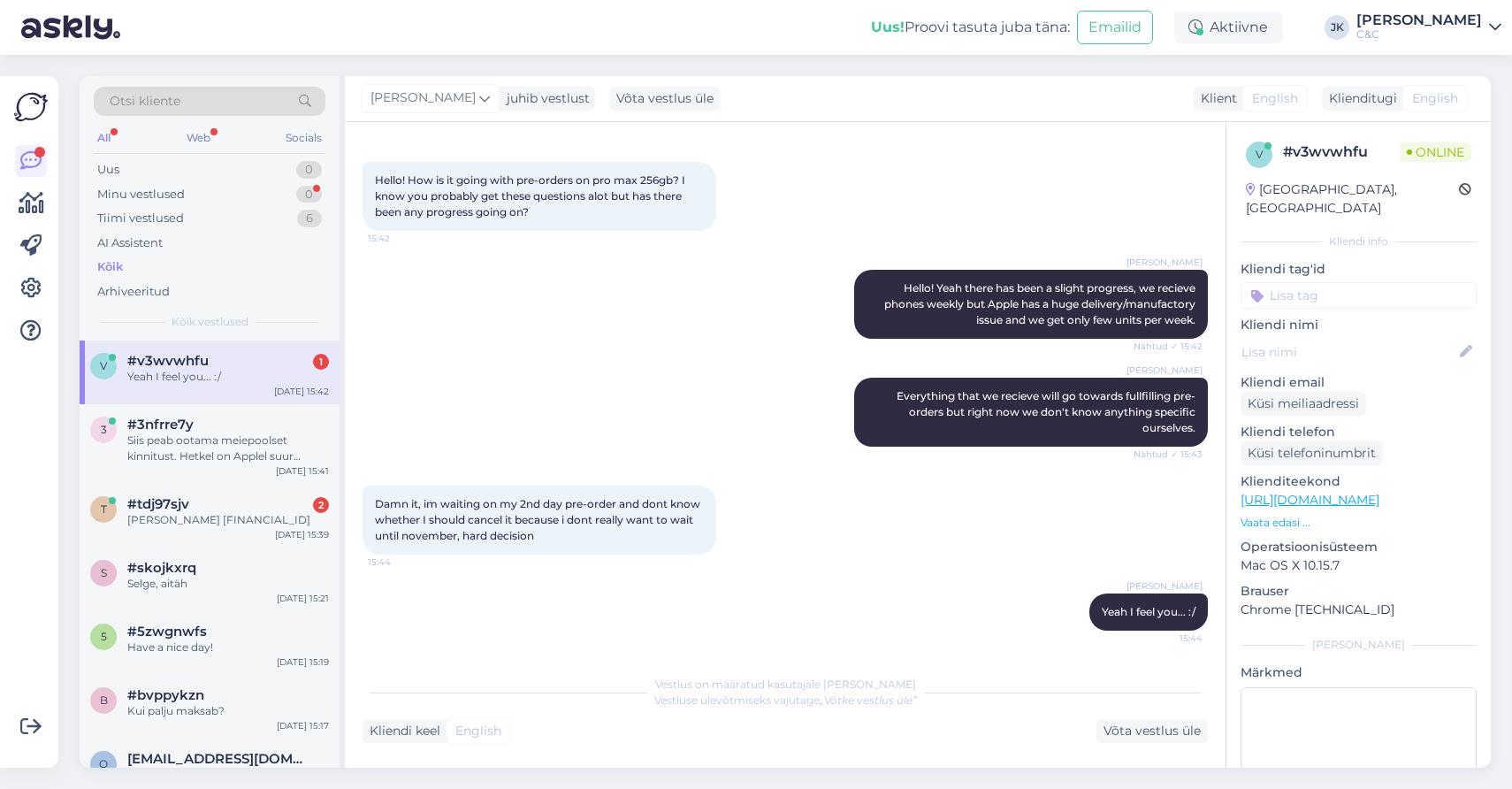
scroll to position [72, 0]
click at [559, 409] on div "Ross Everything that we recieve will go towards fullfilling pre-orders but righ…" at bounding box center [785, 413] width 846 height 108
click at [226, 507] on div "#tdj97sjv 2" at bounding box center [228, 504] width 202 height 16
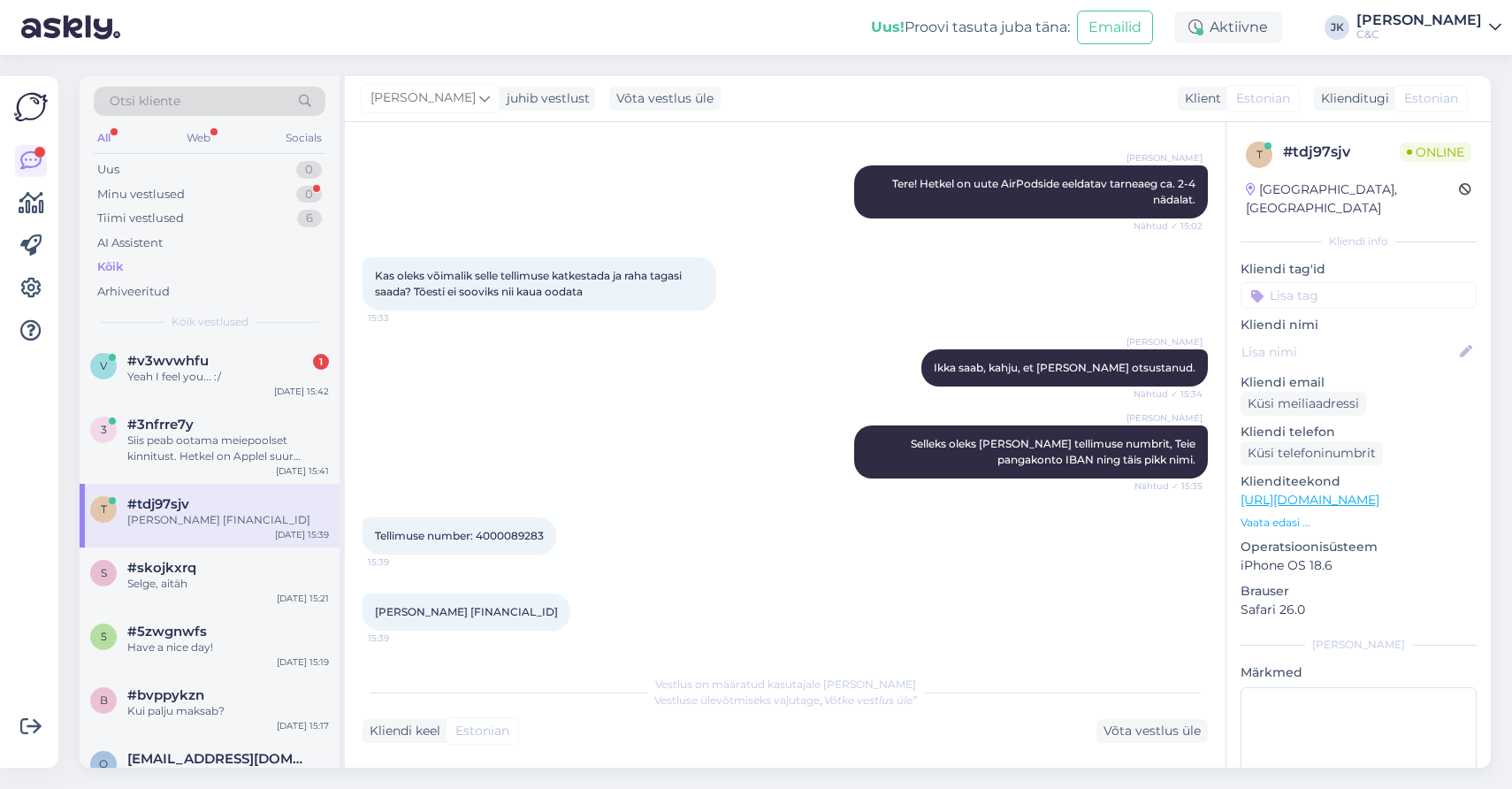
click at [748, 594] on div "JAAN KRISTJAN PETERSON EE282200221065312266 15:39" at bounding box center [785, 612] width 846 height 76
click at [207, 427] on div "#3nfrre7y" at bounding box center [228, 424] width 202 height 16
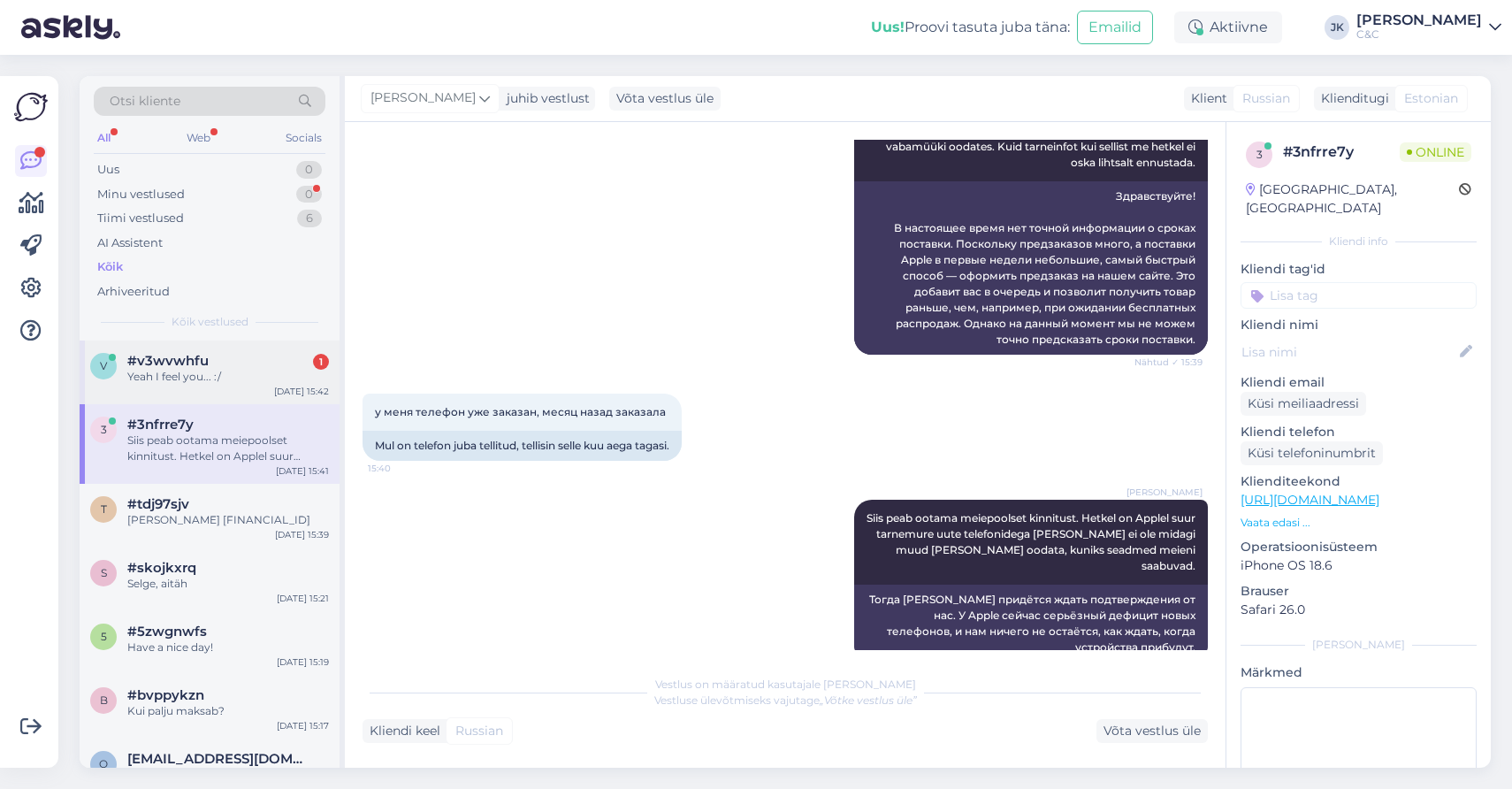
click at [215, 380] on div "Yeah I feel you... :/" at bounding box center [228, 376] width 202 height 16
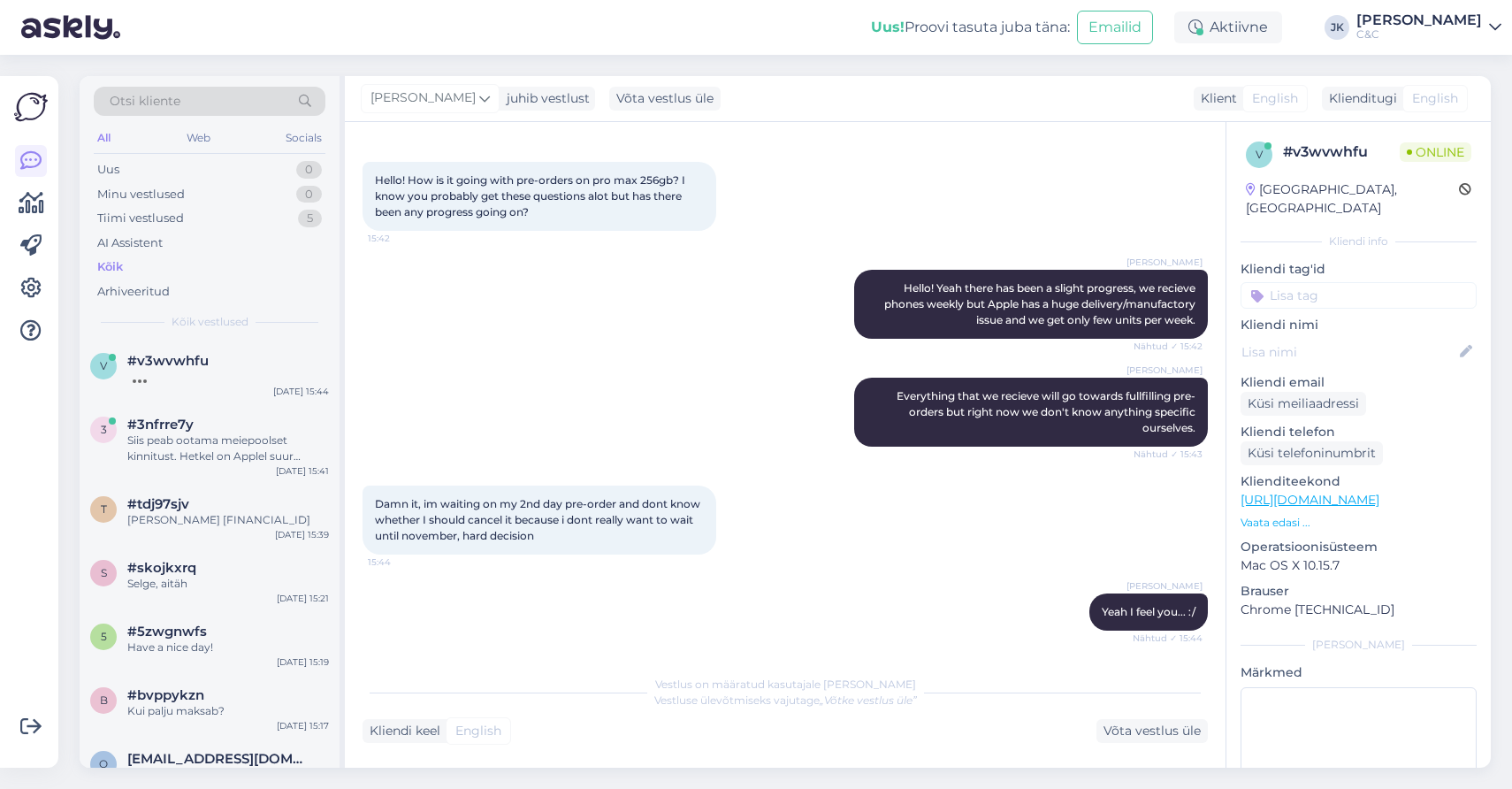
scroll to position [72, 0]
click at [833, 618] on div "Ross Yeah I feel you... :/ Nähtud ✓ 15:44" at bounding box center [785, 612] width 846 height 76
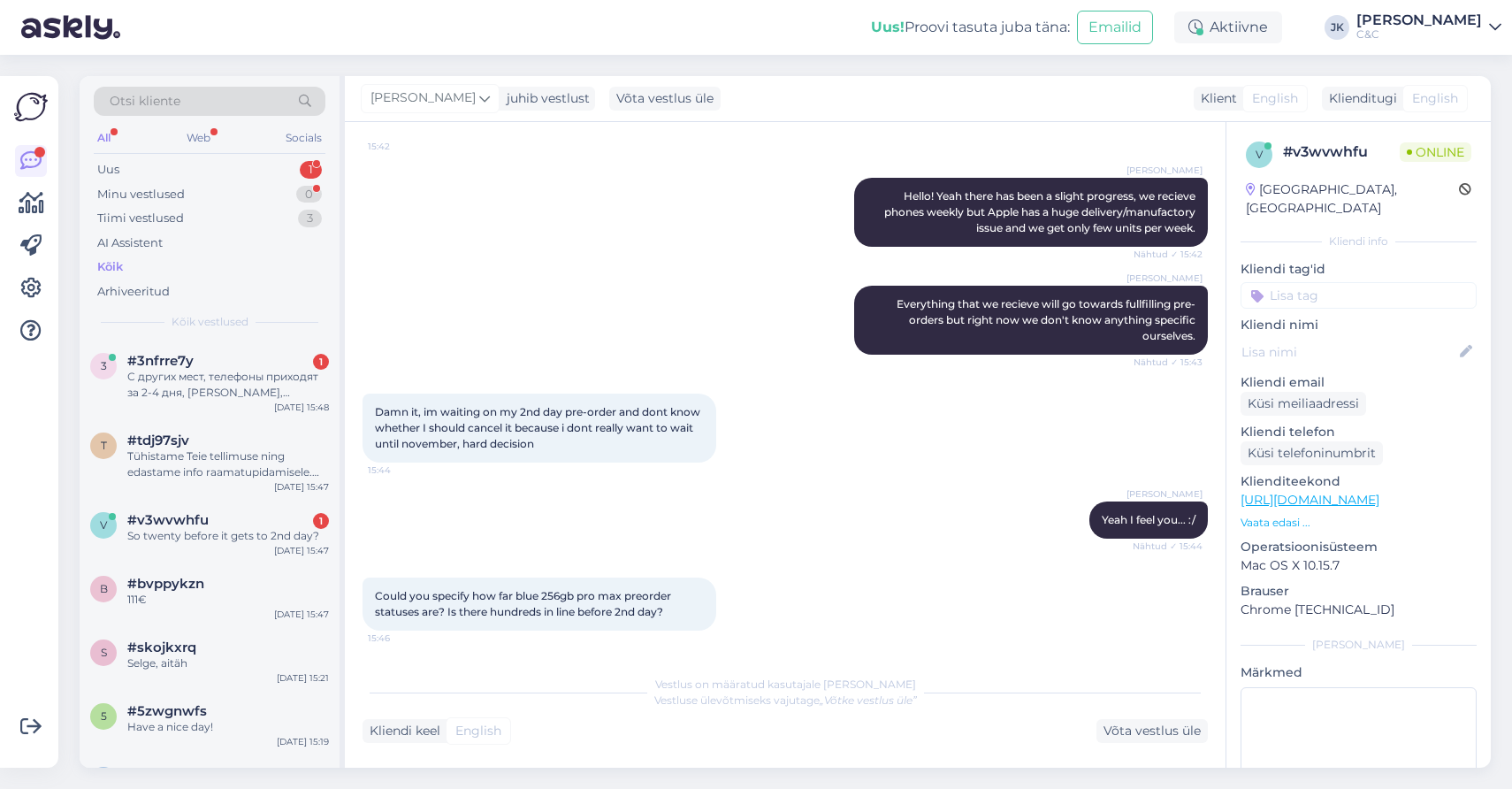
scroll to position [316, 0]
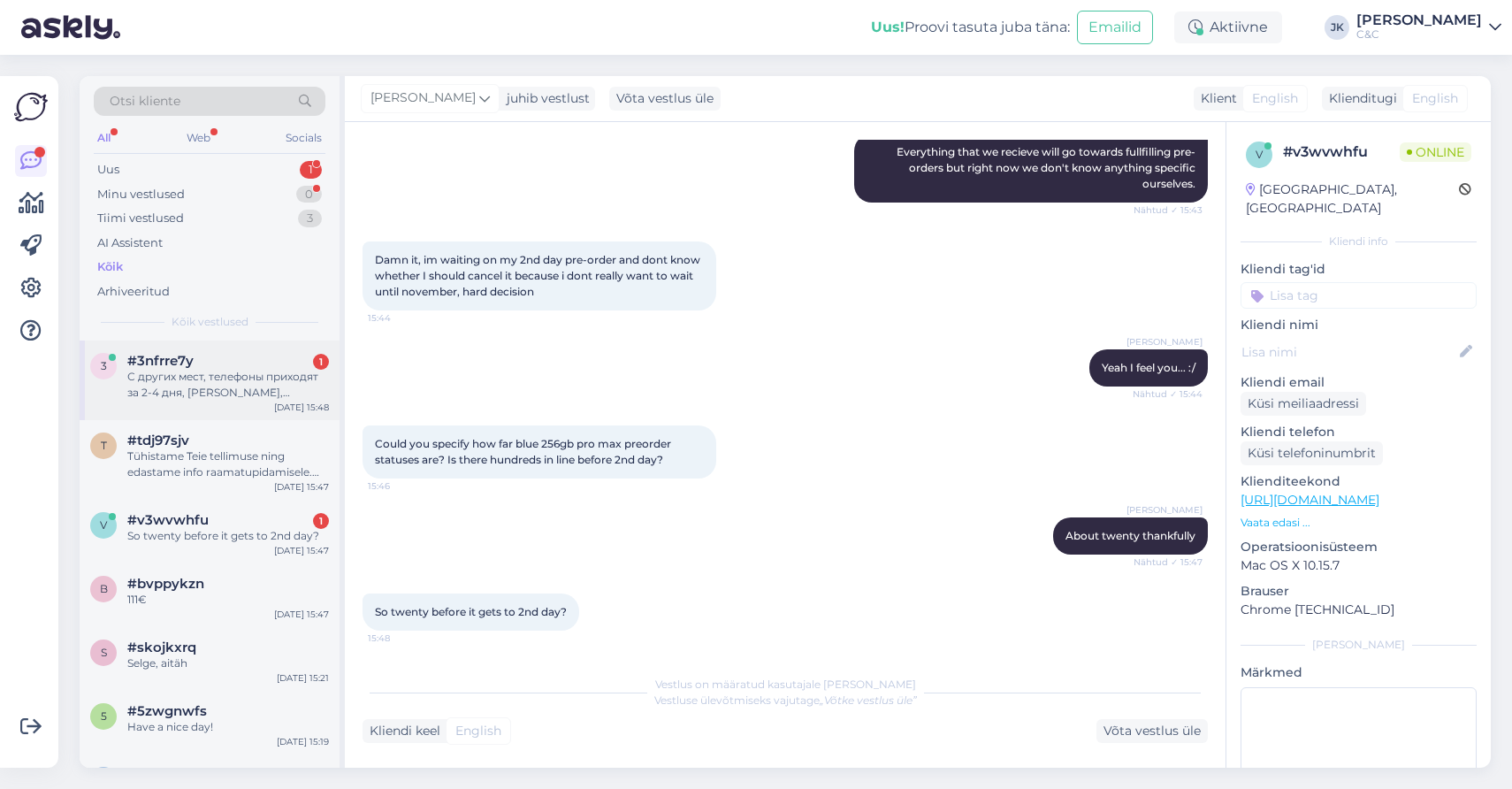
click at [192, 394] on div "С других мест, телефоны приходят за 2-4 дня, elisa, euronics" at bounding box center [228, 385] width 202 height 32
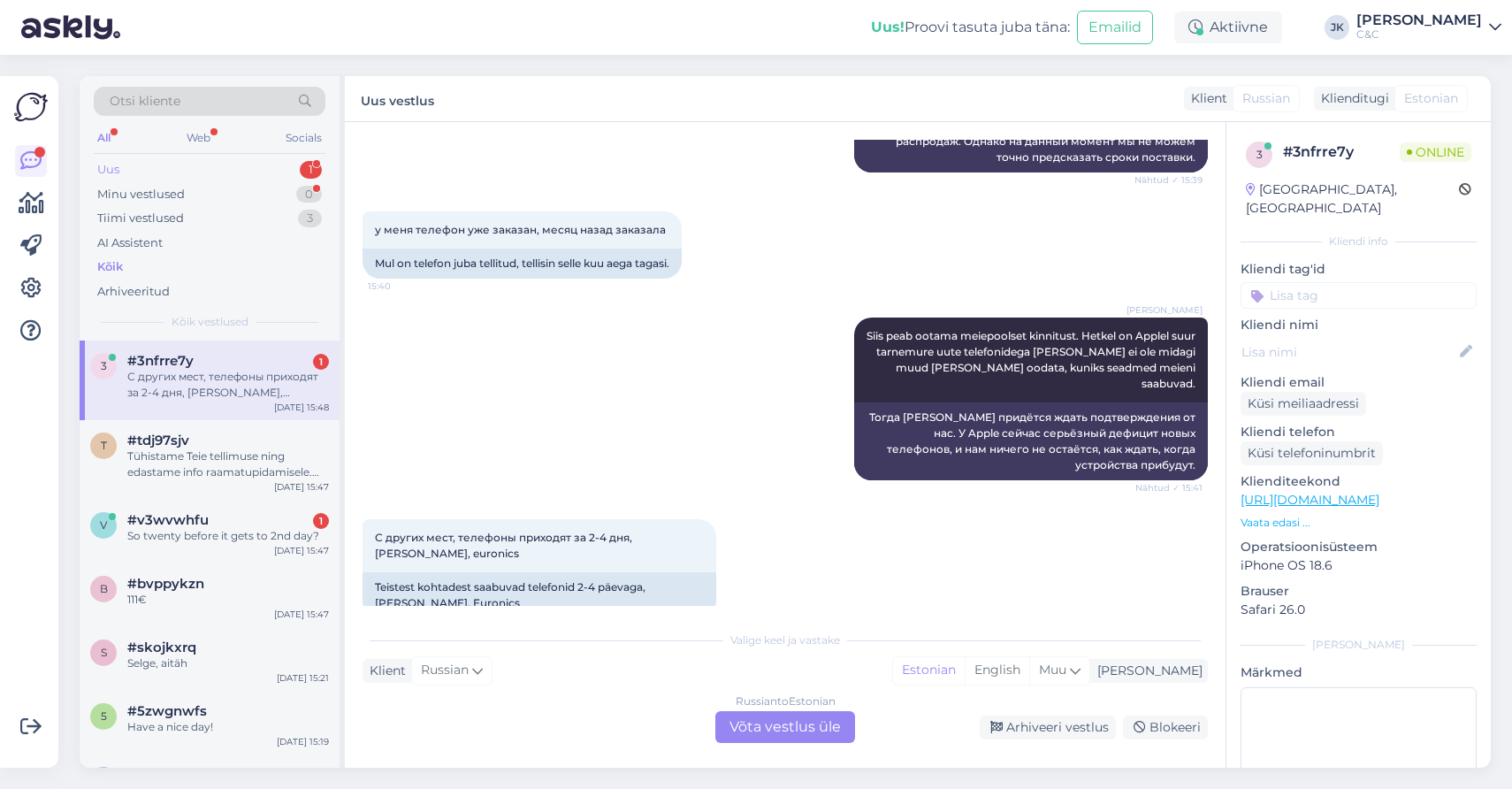
click at [233, 164] on div "Uus 1" at bounding box center [209, 170] width 231 height 25
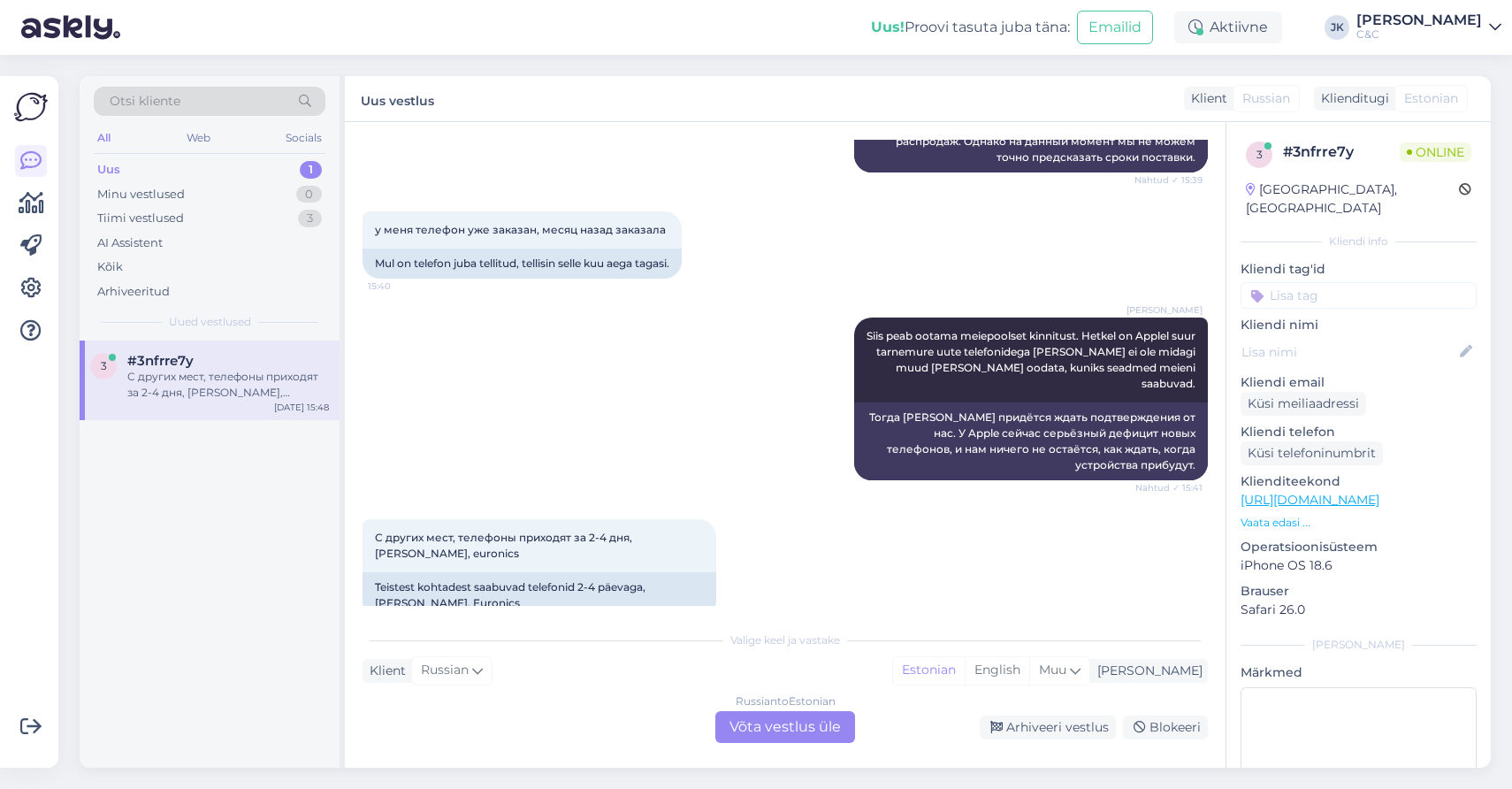
click at [189, 401] on div "3 #3nfrre7y С других мест, телефоны приходят за 2-4 дня, elisa, euronics Oct 7 …" at bounding box center [209, 380] width 260 height 79
click at [455, 633] on div "Valige keel ja vastake" at bounding box center [785, 641] width 846 height 16
click at [150, 256] on div "Kõik" at bounding box center [209, 267] width 231 height 25
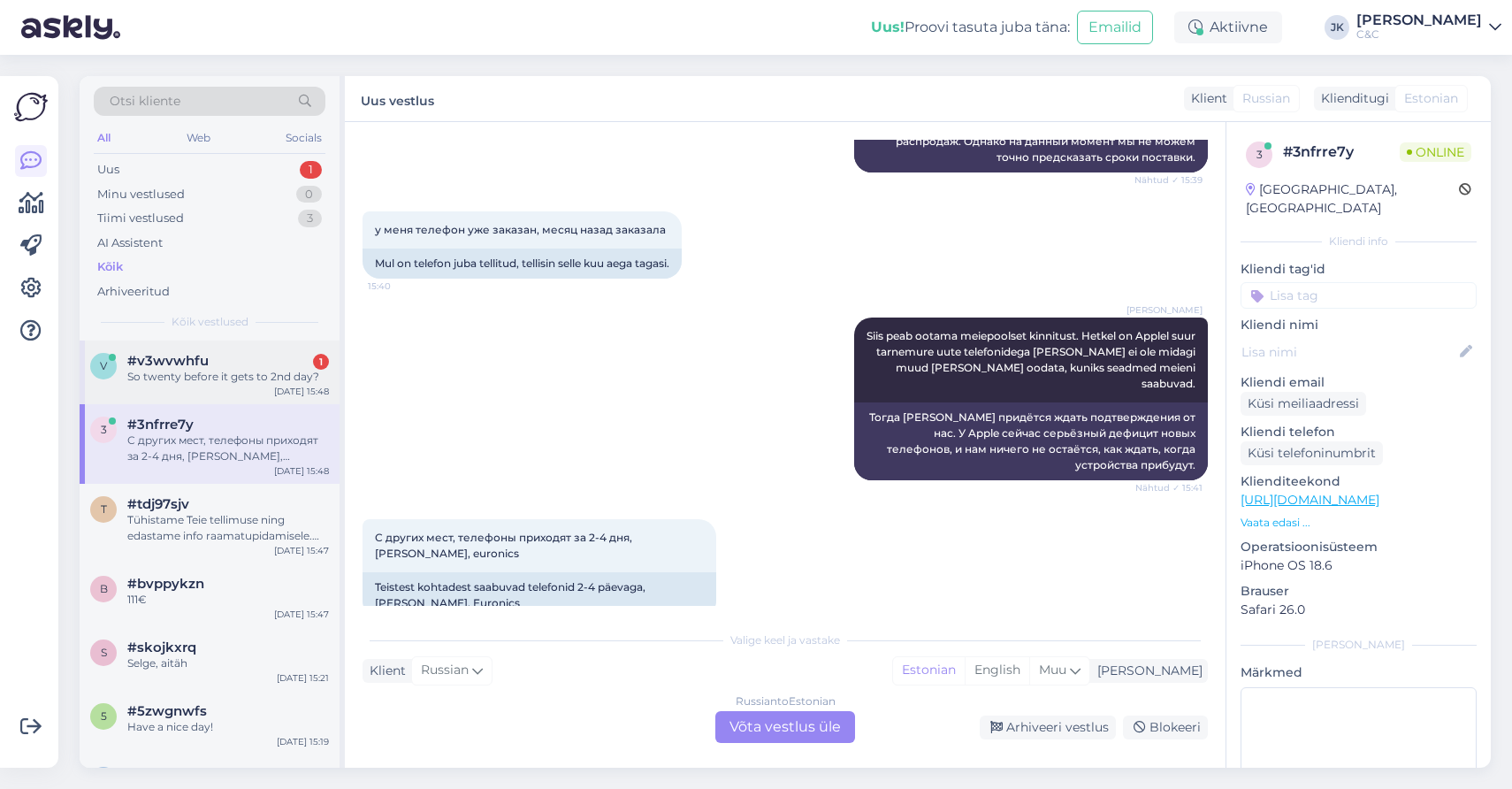
click at [170, 359] on span "#v3wvwhfu" at bounding box center [167, 360] width 81 height 16
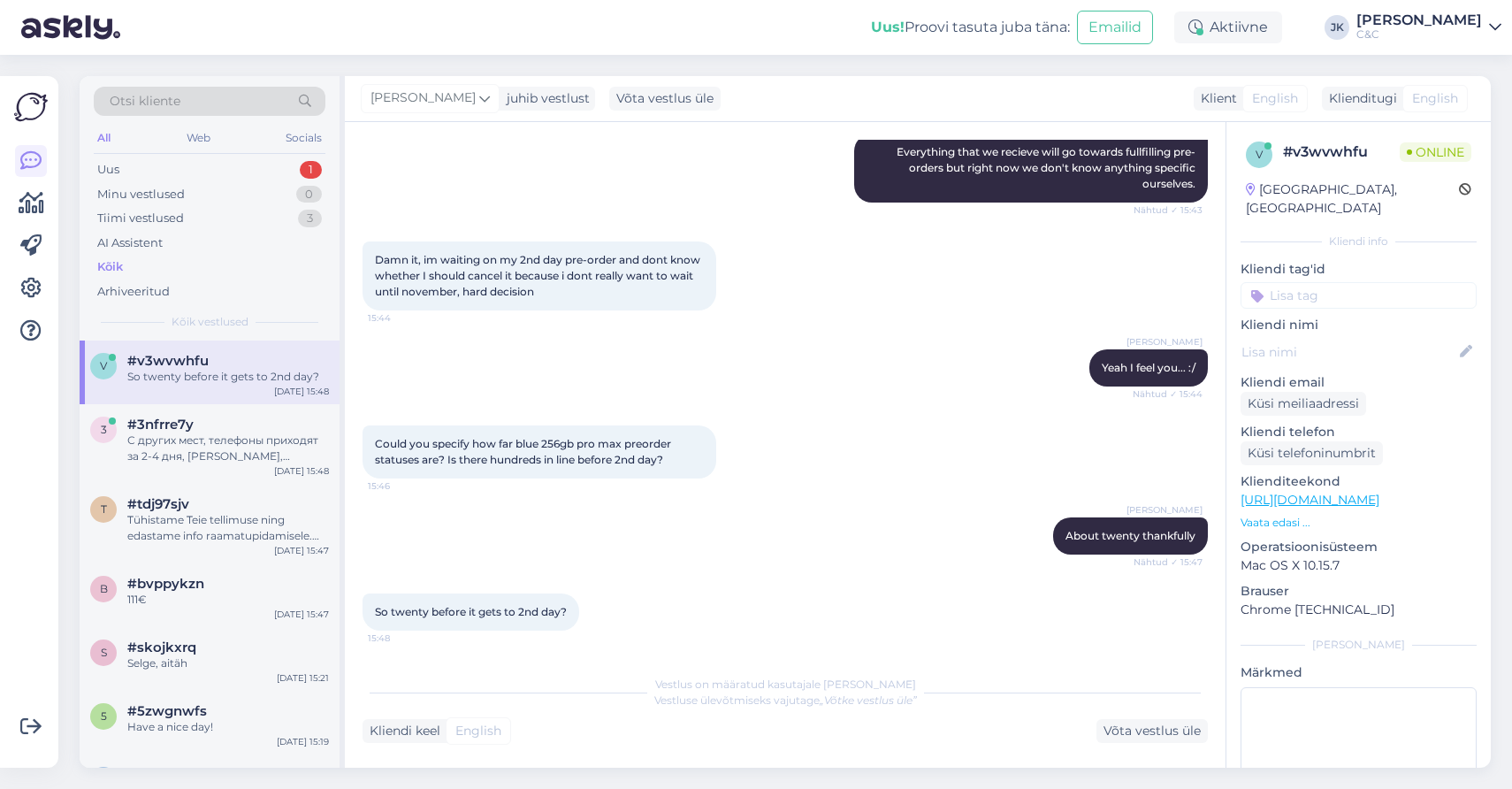
click at [466, 566] on div "Ross About twenty thankfully Nähtud ✓ 15:47" at bounding box center [785, 535] width 846 height 76
click at [465, 607] on span "So twenty before it gets to 2nd day?" at bounding box center [471, 612] width 192 height 13
click at [468, 550] on div "Ross About twenty thankfully Nähtud ✓ 15:47" at bounding box center [785, 535] width 846 height 76
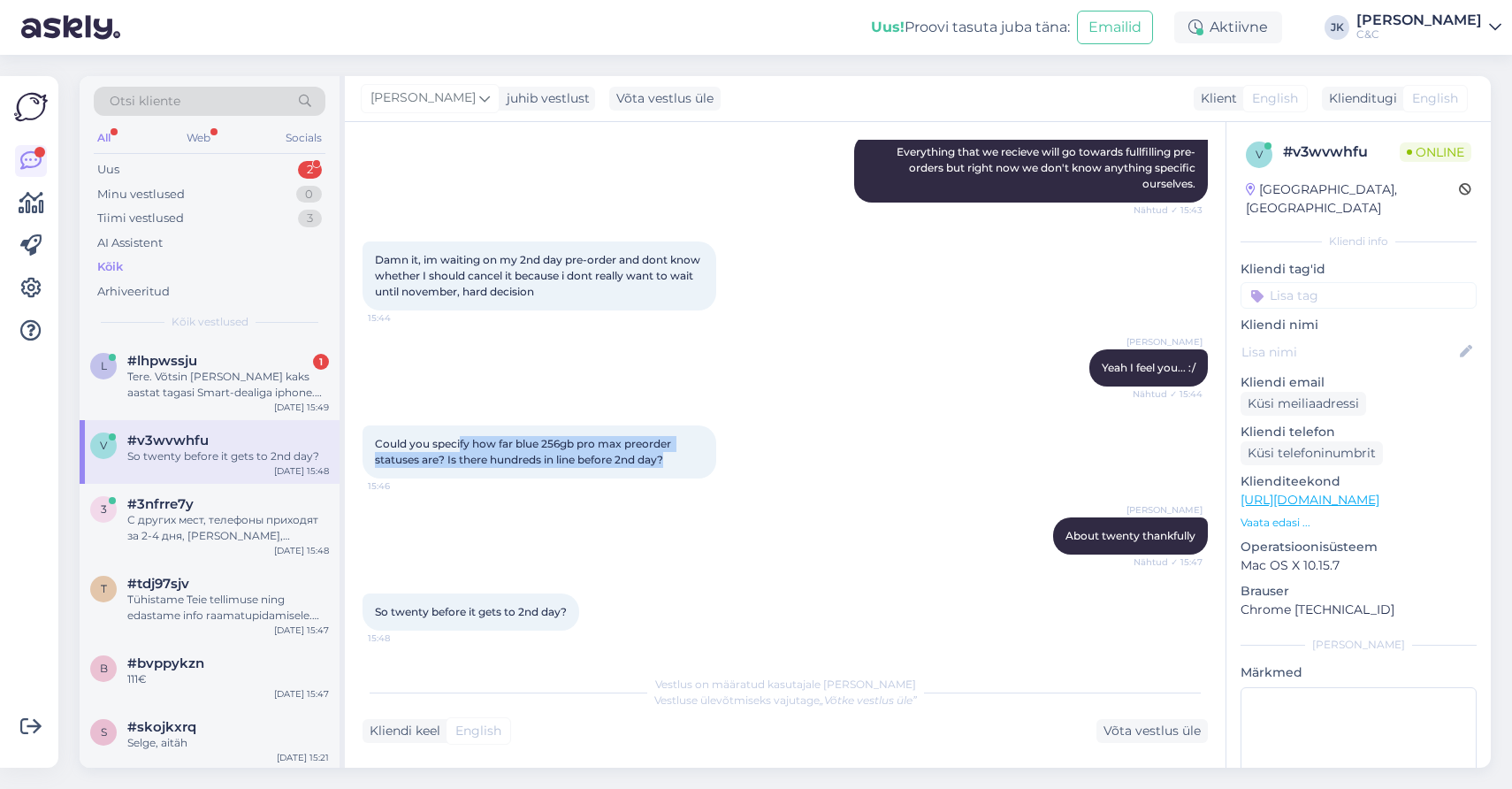
drag, startPoint x: 461, startPoint y: 446, endPoint x: 462, endPoint y: 474, distance: 28.0
click at [462, 474] on div "Could you specify how far blue 256gb pro max preorder statuses are? Is there hu…" at bounding box center [539, 452] width 354 height 53
click at [458, 565] on div "Ross About twenty thankfully Nähtud ✓ 15:47" at bounding box center [785, 535] width 846 height 76
click at [227, 401] on div "l #lhpwssju 1 Tere. Võtsin endale kohe kaks aastat tagasi Smart-dealiga iphone.…" at bounding box center [209, 380] width 260 height 79
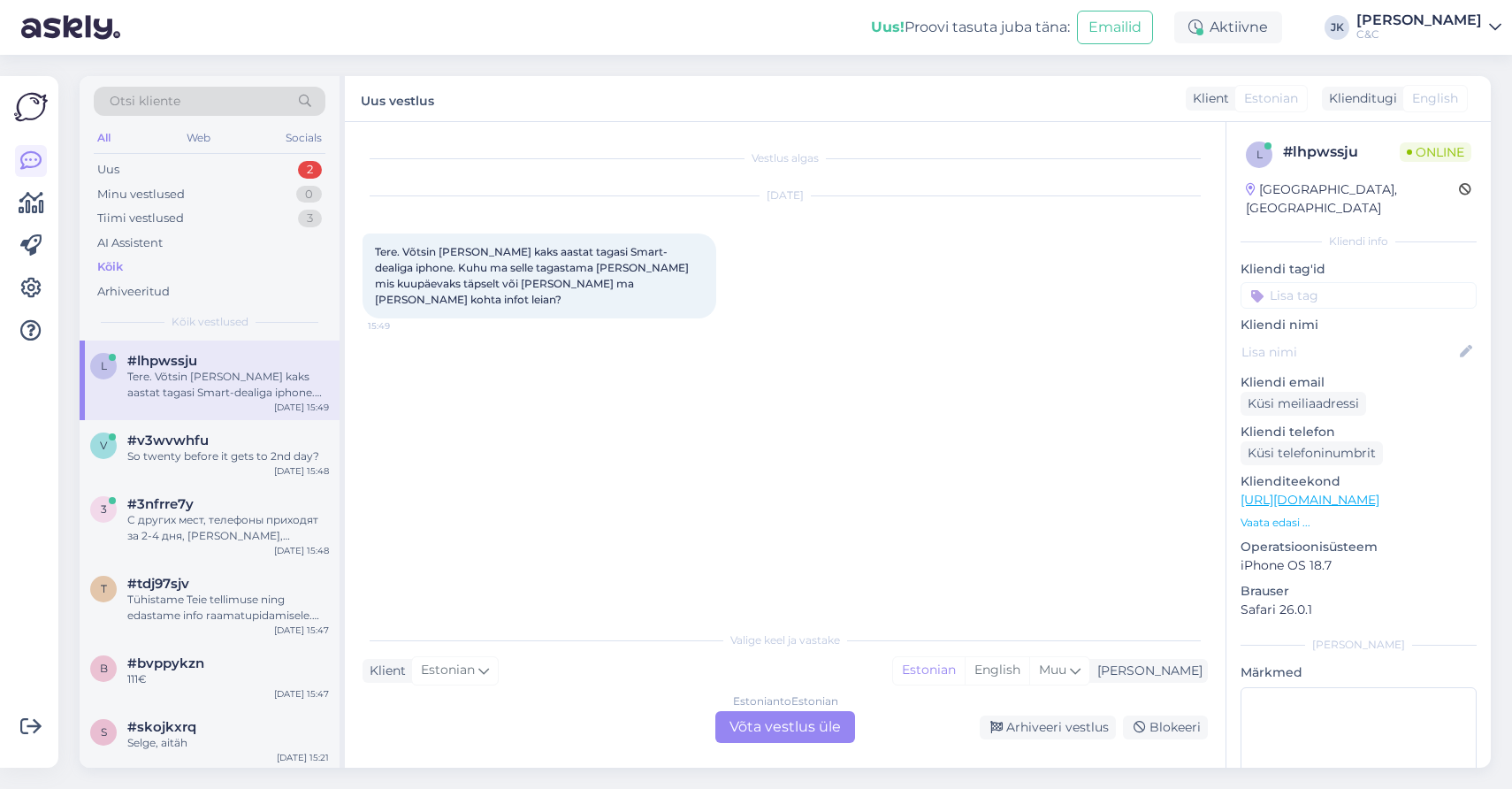
click at [497, 555] on div "Vestlus algas Oct 7 2025 Tere. Võtsin endale kohe kaks aastat tagasi Smart-deal…" at bounding box center [792, 373] width 861 height 466
click at [500, 240] on div "Tere. Võtsin endale kohe kaks aastat tagasi Smart-dealiga iphone. Kuhu ma selle…" at bounding box center [539, 275] width 354 height 85
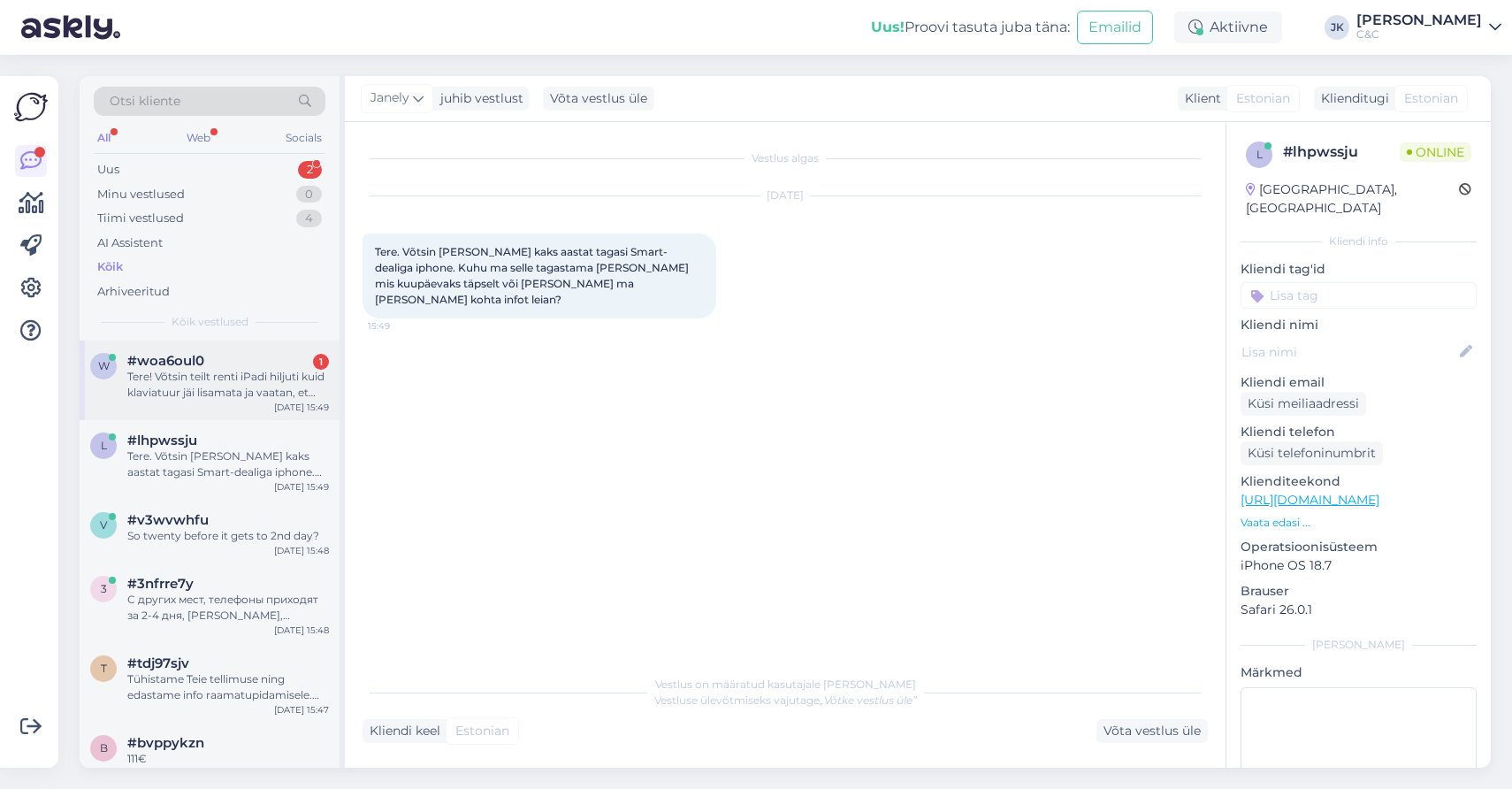
click at [265, 384] on div "Tere! Võtsin teilt renti iPadi hiljuti kuid klaviatuur jäi lisamata ja vaatan, …" at bounding box center [228, 385] width 202 height 32
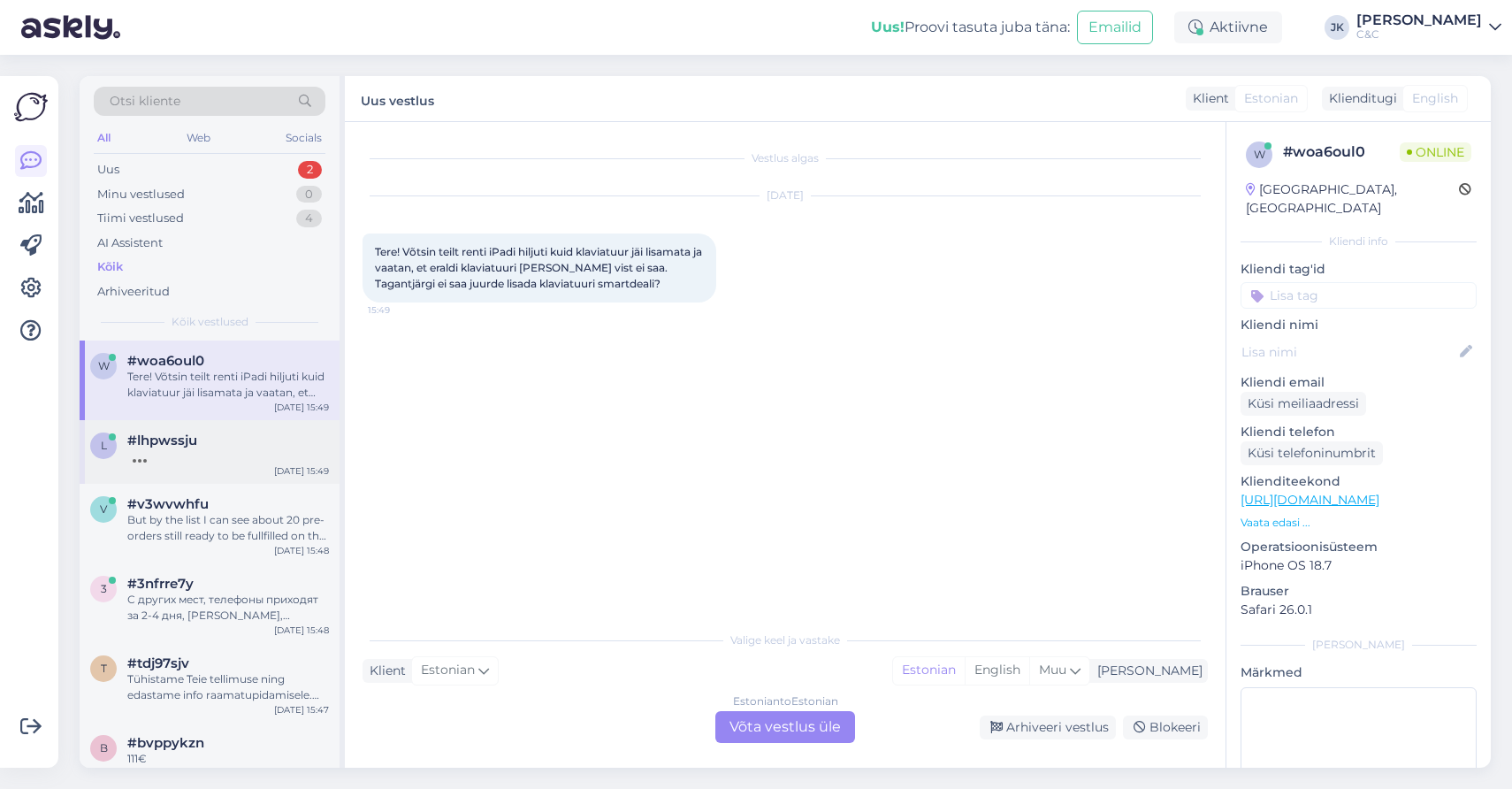
click at [221, 456] on div at bounding box center [228, 456] width 202 height 16
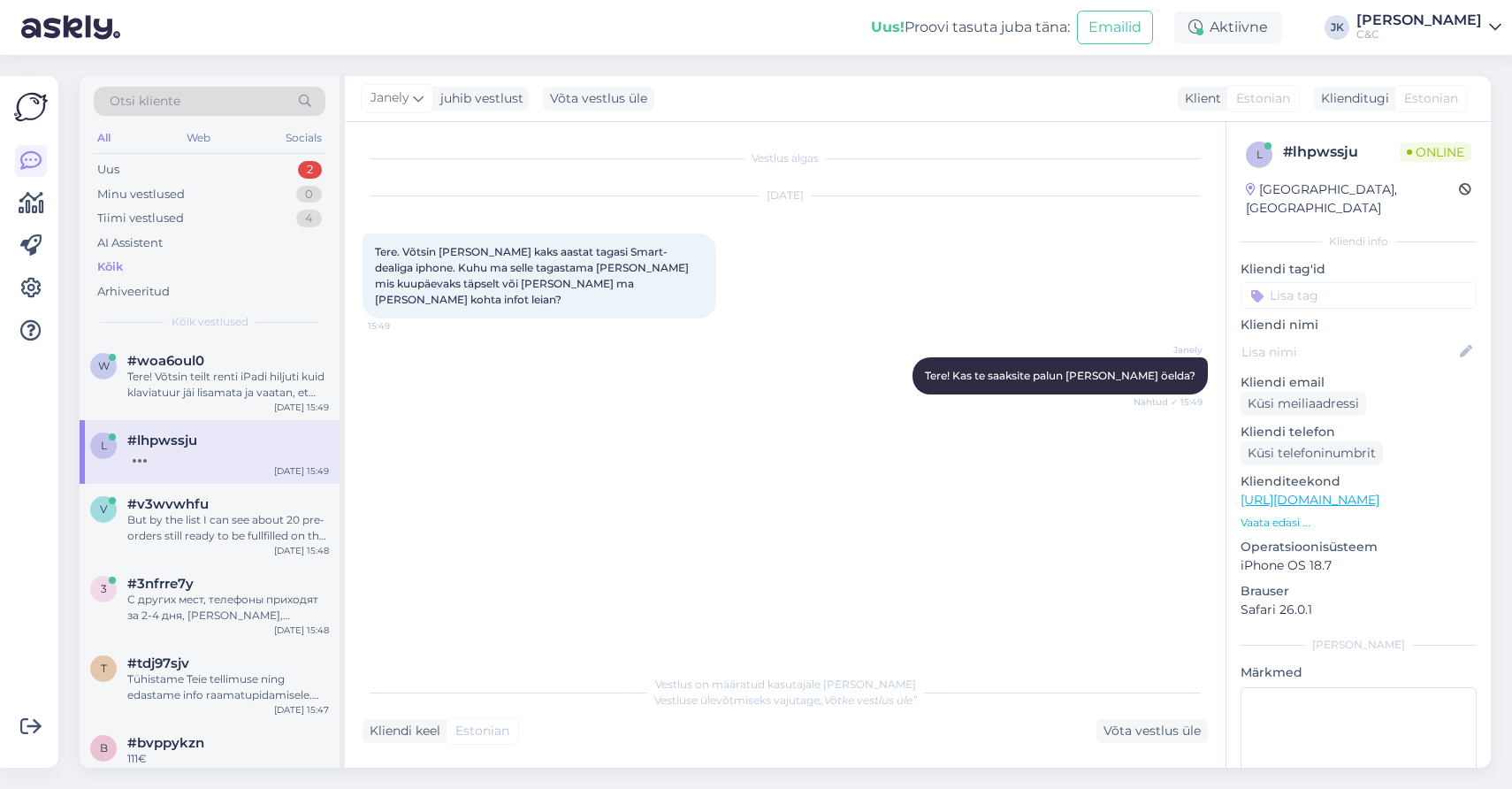
click at [735, 562] on div "Vestlus algas Oct 7 2025 Tere. Võtsin endale kohe kaks aastat tagasi Smart-deal…" at bounding box center [792, 395] width 861 height 511
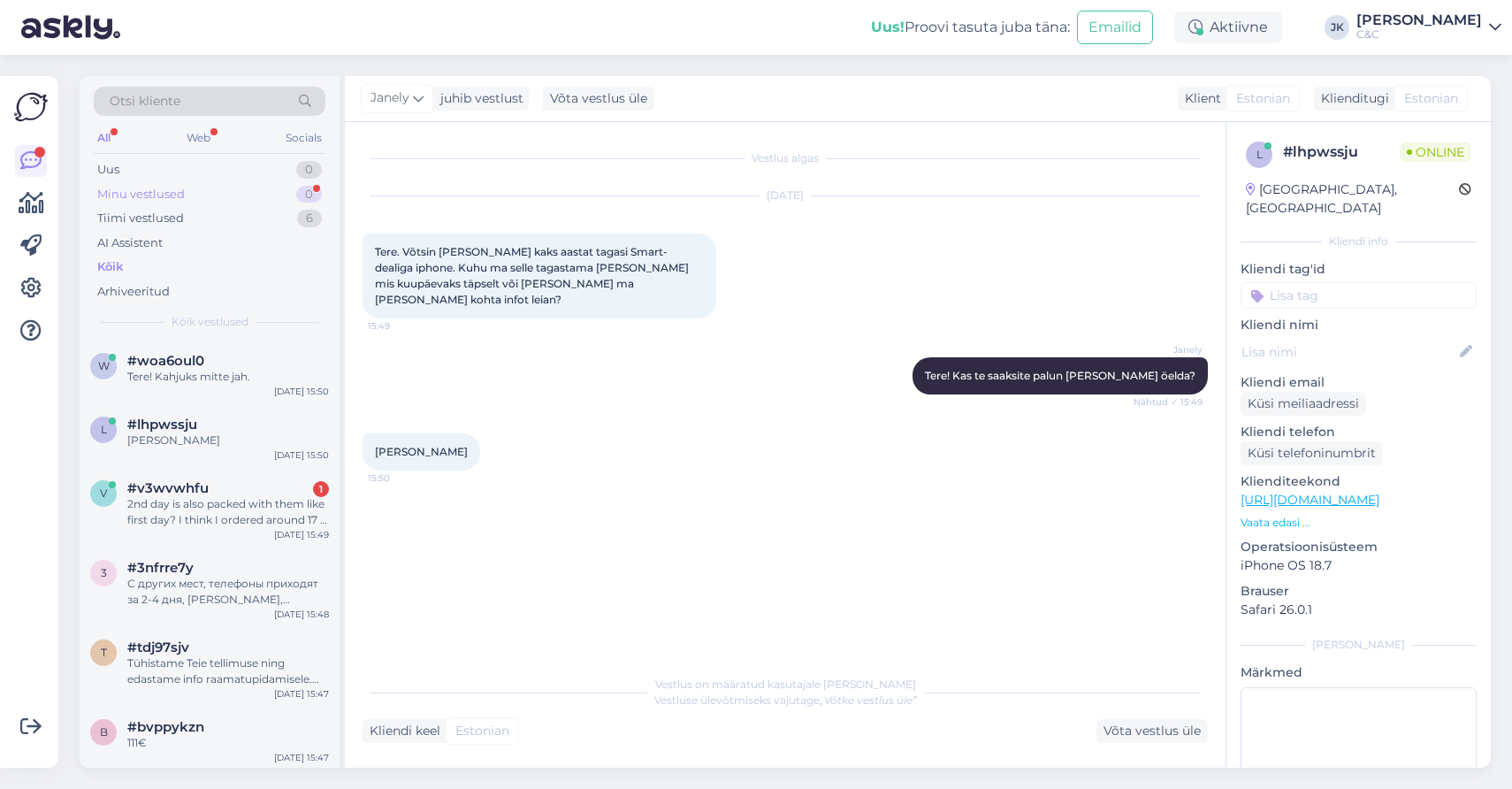
click at [217, 194] on div "Minu vestlused 0" at bounding box center [209, 194] width 231 height 25
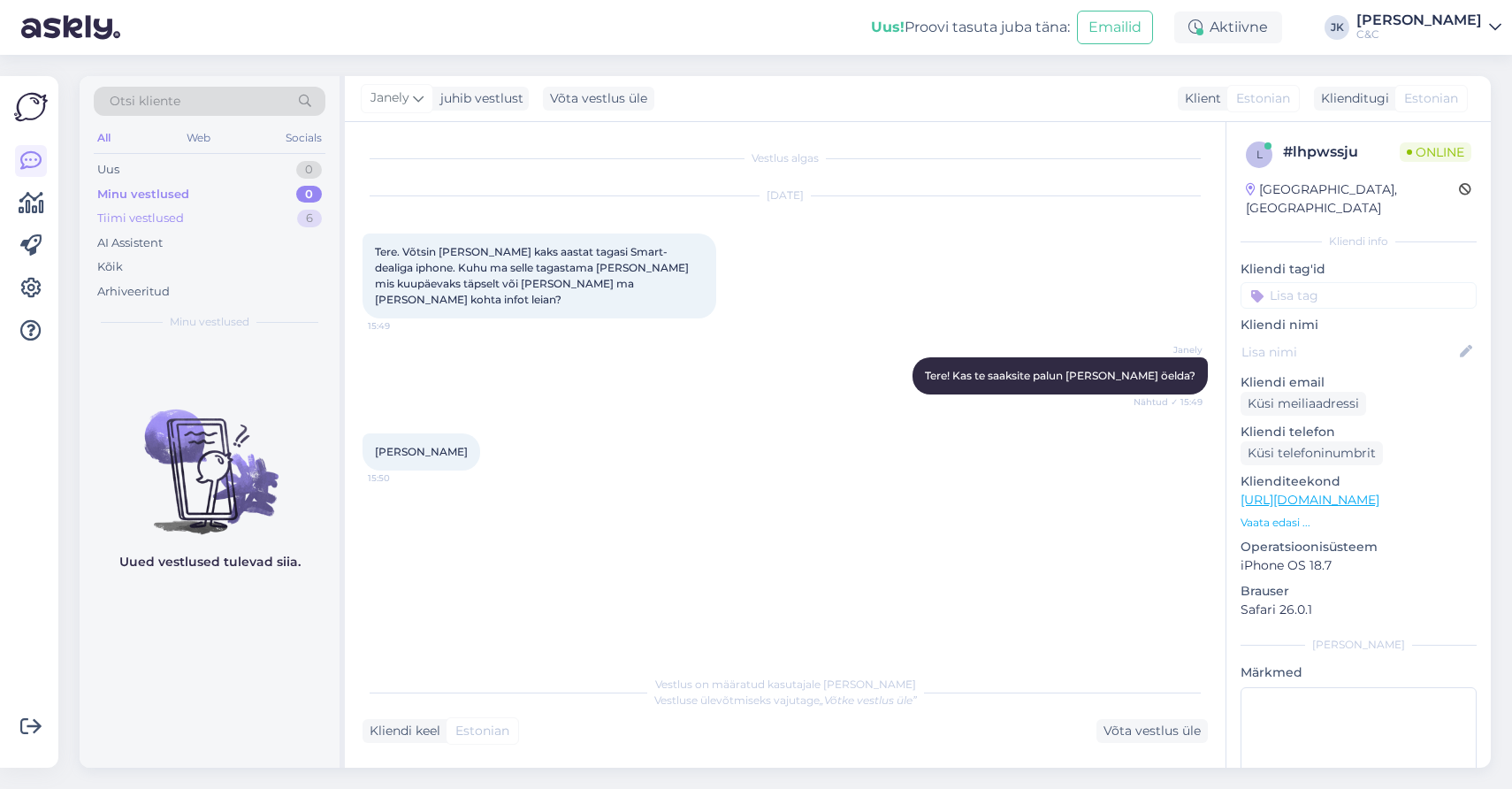
click at [201, 218] on div "Tiimi vestlused 6" at bounding box center [209, 218] width 231 height 25
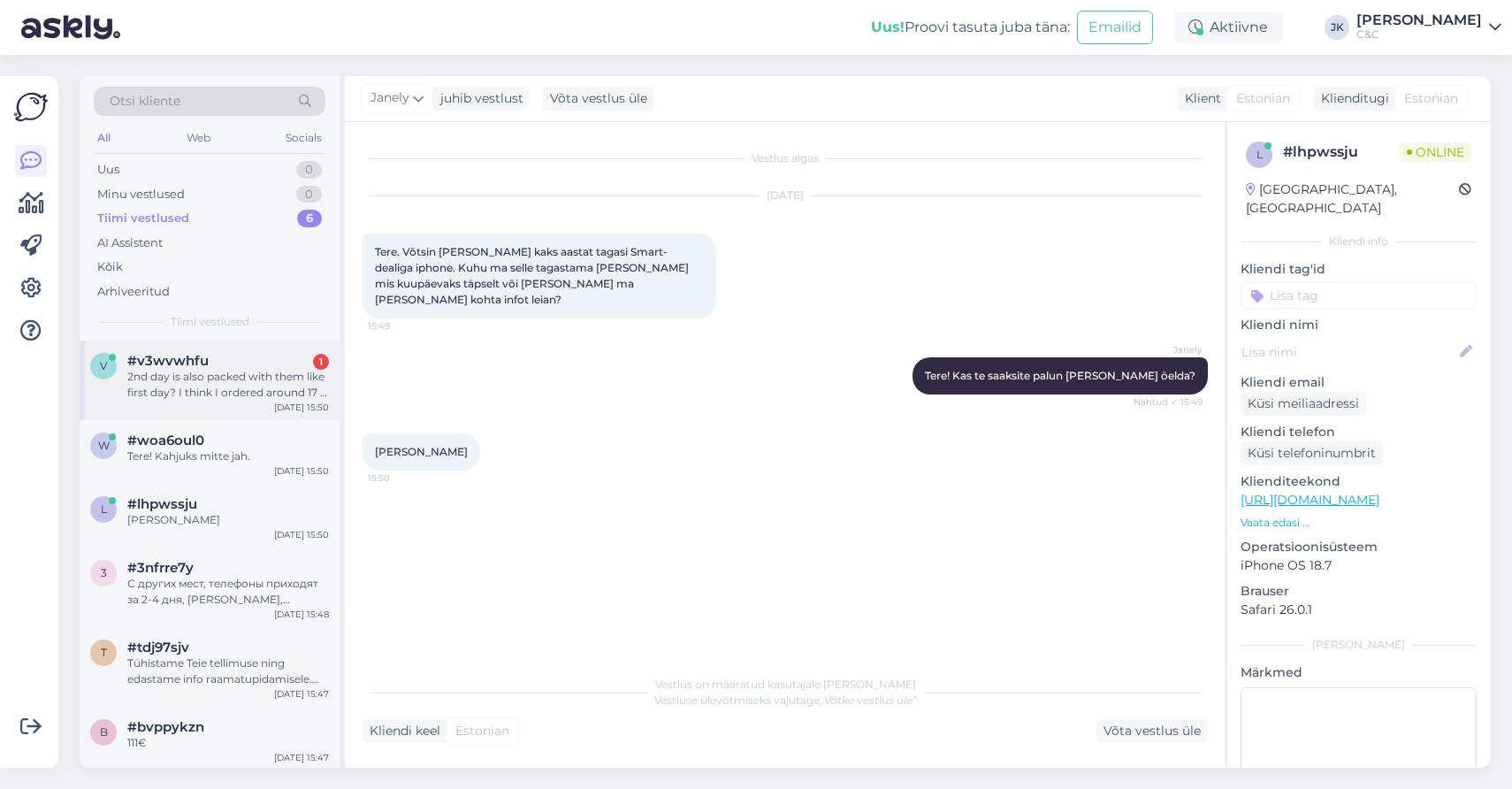
click at [198, 398] on div "v #v3wvwhfu 1 2nd day is also packed with them like first day? I think I ordere…" at bounding box center [209, 380] width 260 height 79
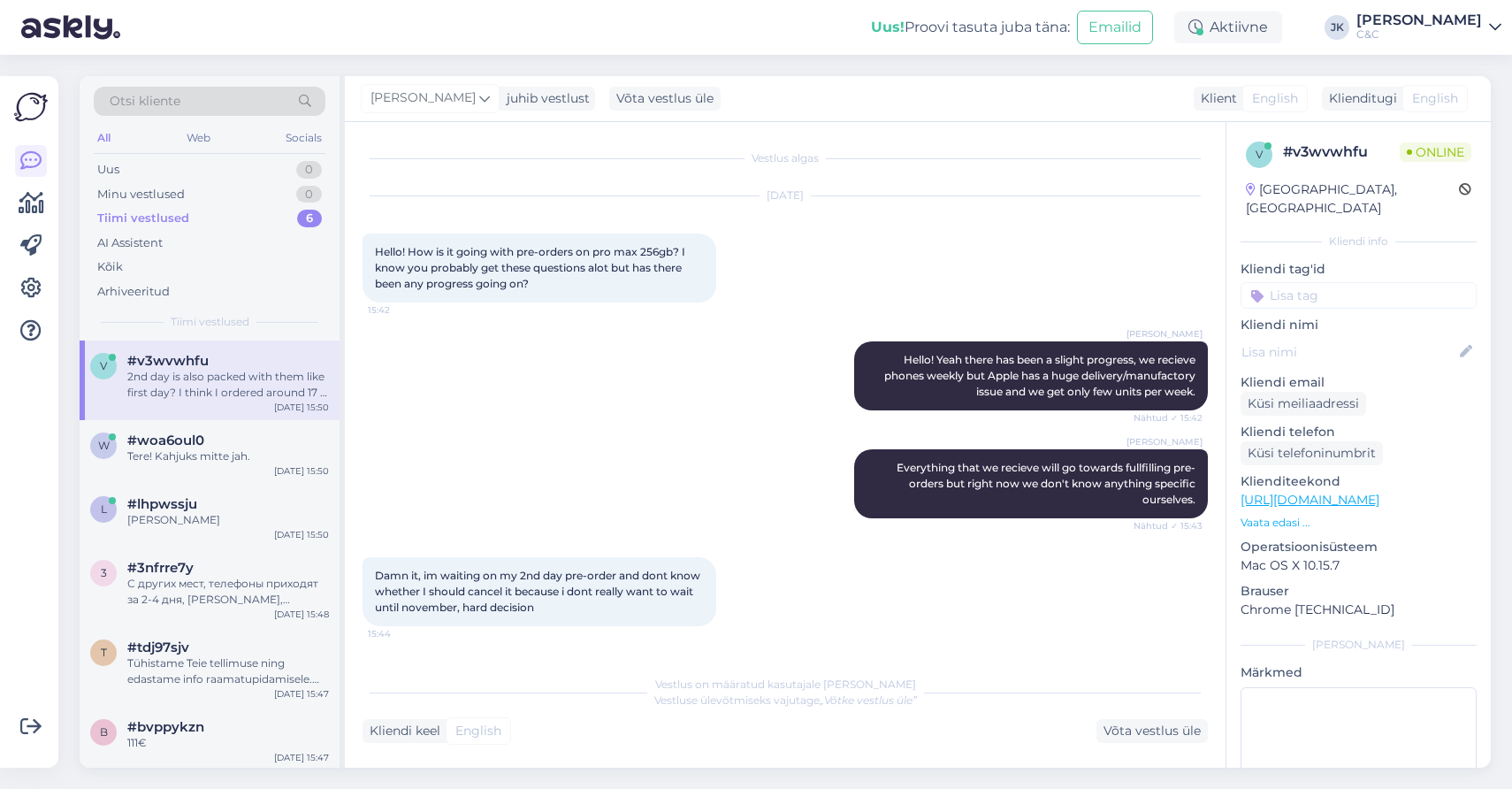
scroll to position [592, 0]
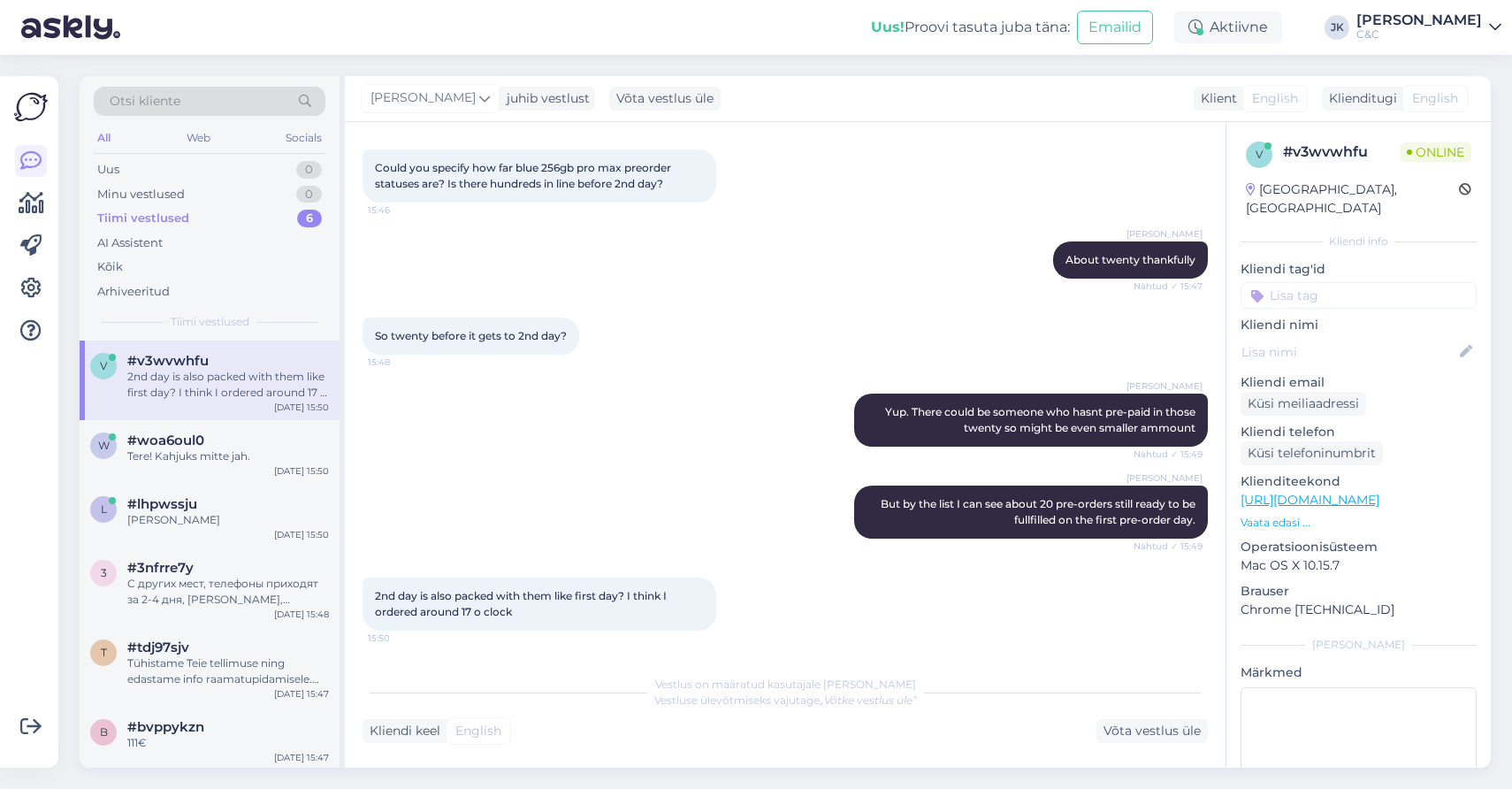
click at [675, 519] on div "Ross But by the list I can see about 20 pre-orders still ready to be fullfilled…" at bounding box center [785, 512] width 846 height 92
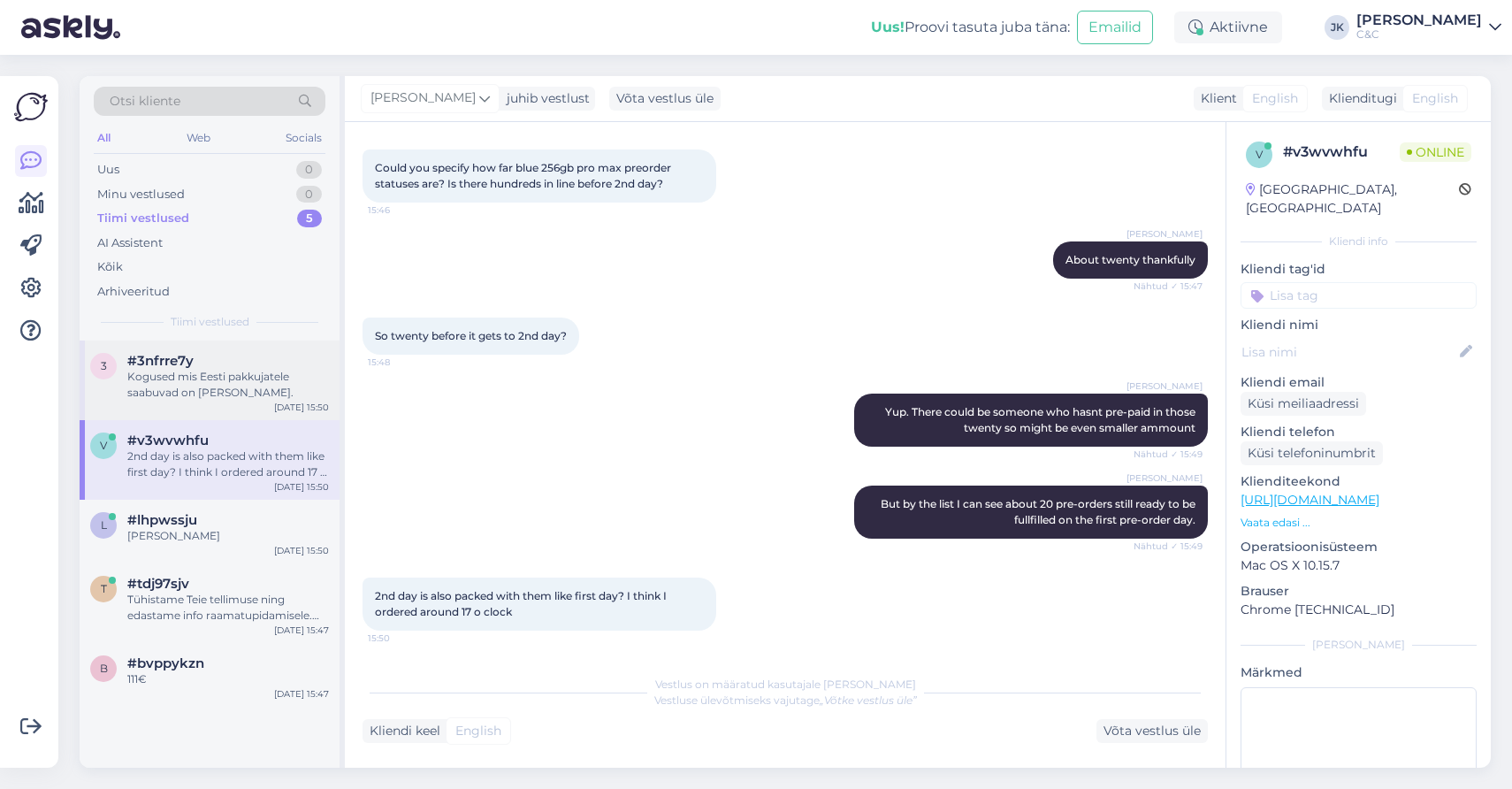
click at [252, 395] on div "Kogused mis Eesti pakkujatele saabuvad on samad." at bounding box center [228, 385] width 202 height 32
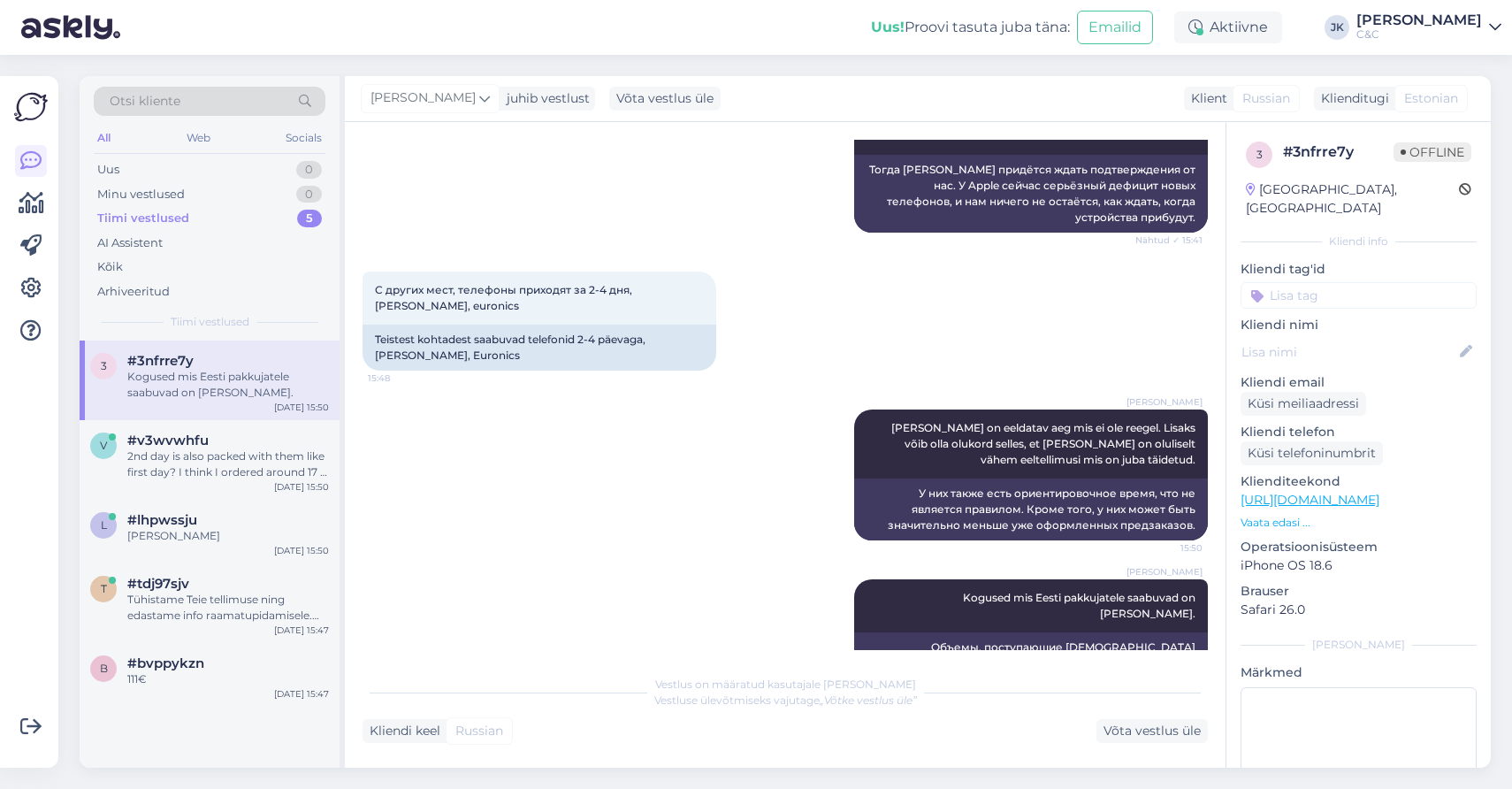
click at [513, 560] on div "Ross Kogused mis Eesti pakkujatele saabuvad on samad. 15:50 Объемы, поступающие…" at bounding box center [785, 629] width 846 height 138
click at [203, 425] on div "v #v3wvwhfu 2nd day is also packed with them like first day? I think I ordered …" at bounding box center [209, 459] width 260 height 79
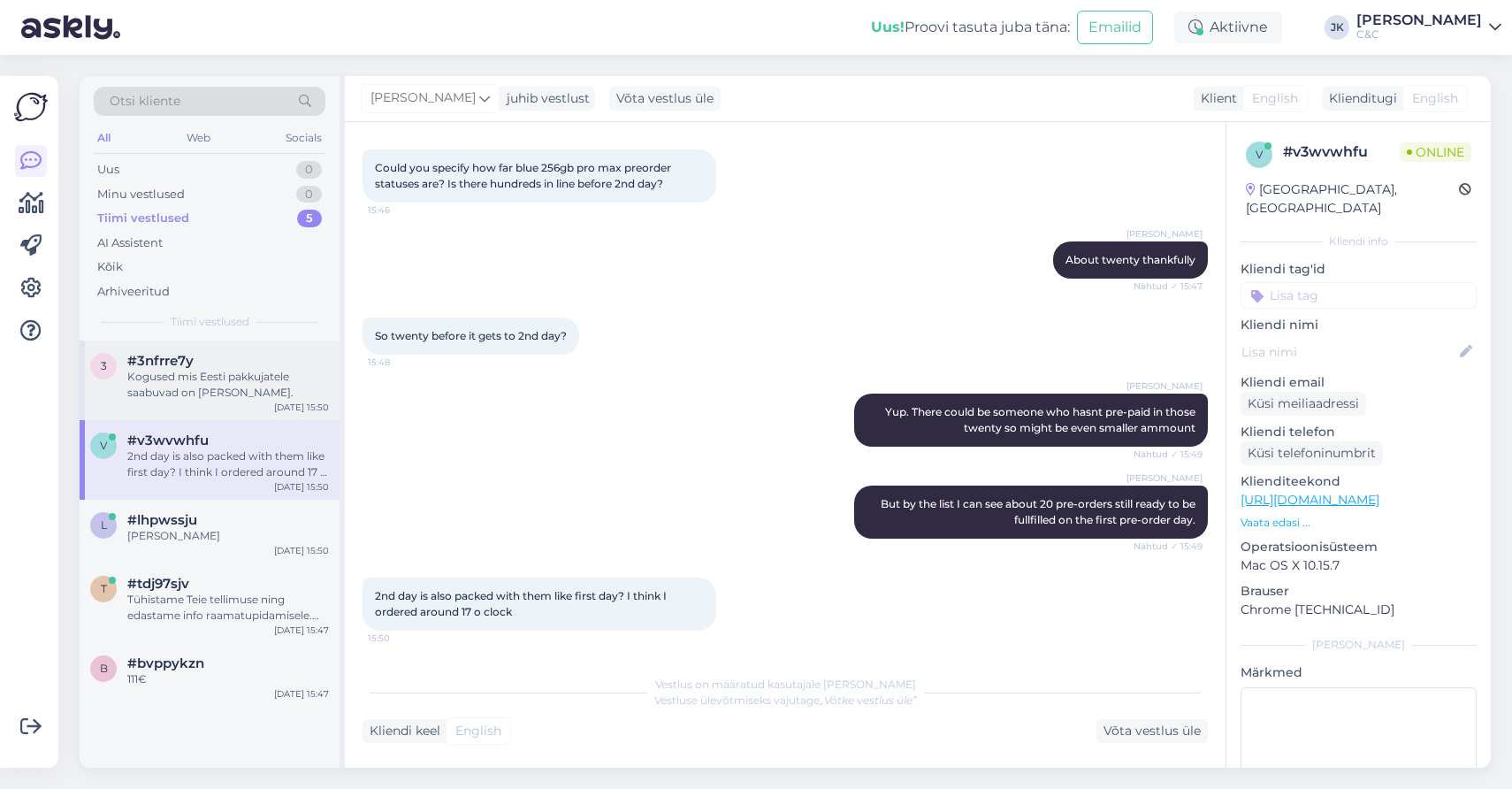
click at [260, 361] on div "#3nfrre7y" at bounding box center [228, 360] width 202 height 16
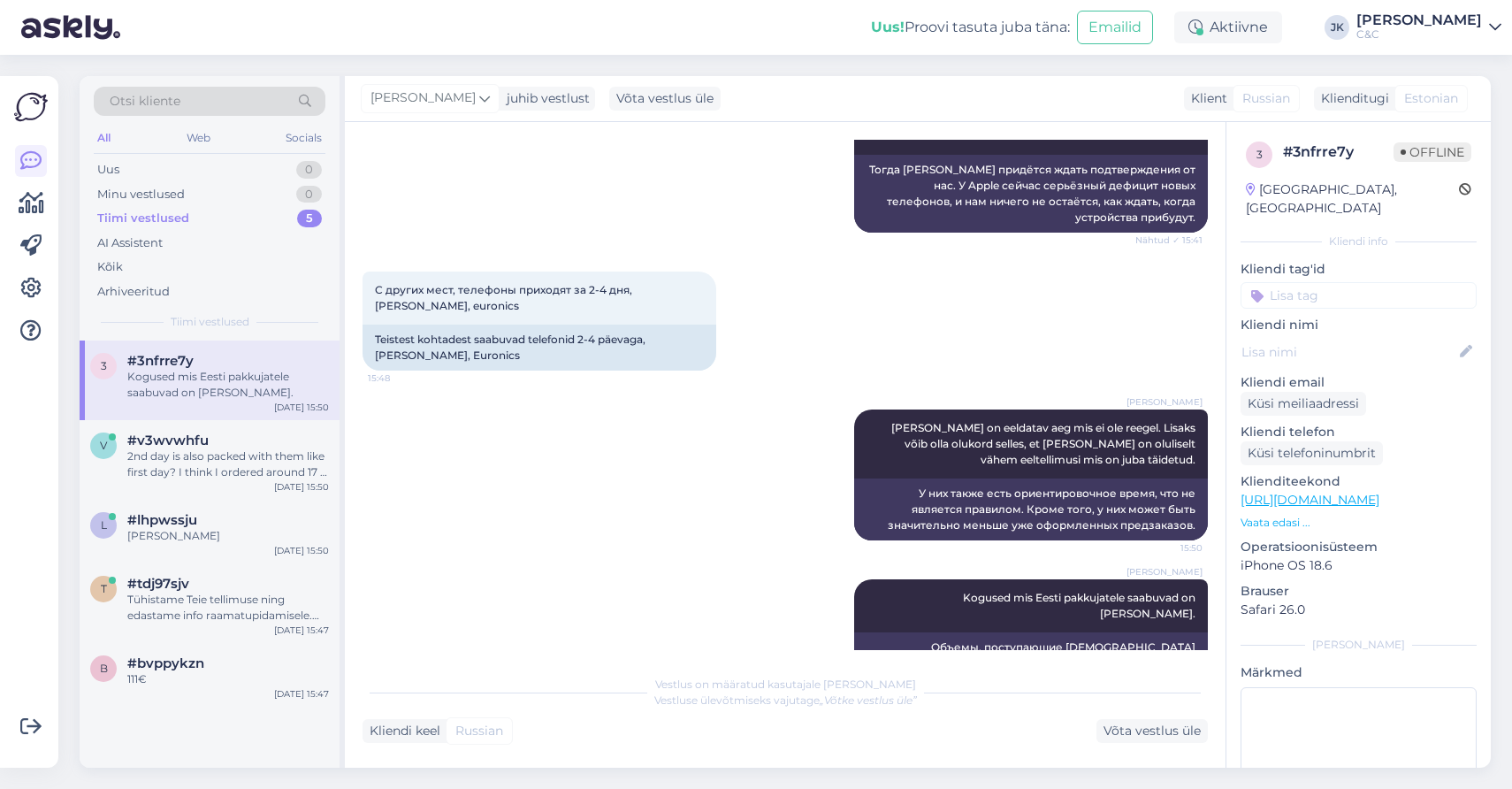
click at [516, 473] on div "Ross Ka neil on eeldatav aeg mis ei ole reegel. Lisaks võib olla olukord selles…" at bounding box center [785, 475] width 846 height 170
click at [603, 518] on div "Ross Ka neil on eeldatav aeg mis ei ole reegel. Lisaks võib olla olukord selles…" at bounding box center [785, 475] width 846 height 170
click at [141, 262] on div "Kõik" at bounding box center [209, 267] width 231 height 25
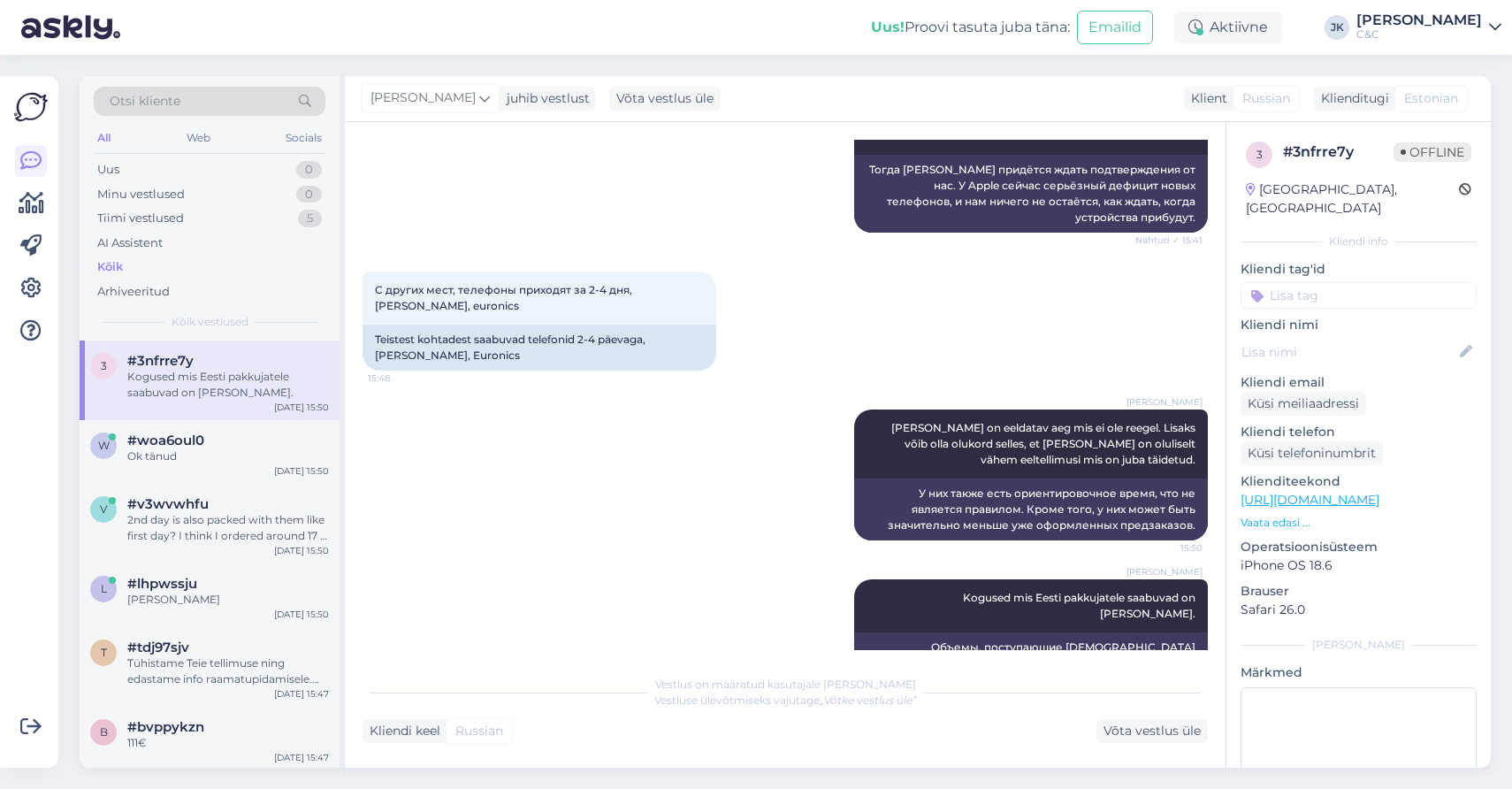
click at [177, 388] on div "Kogused mis Eesti pakkujatele saabuvad on samad." at bounding box center [228, 385] width 202 height 32
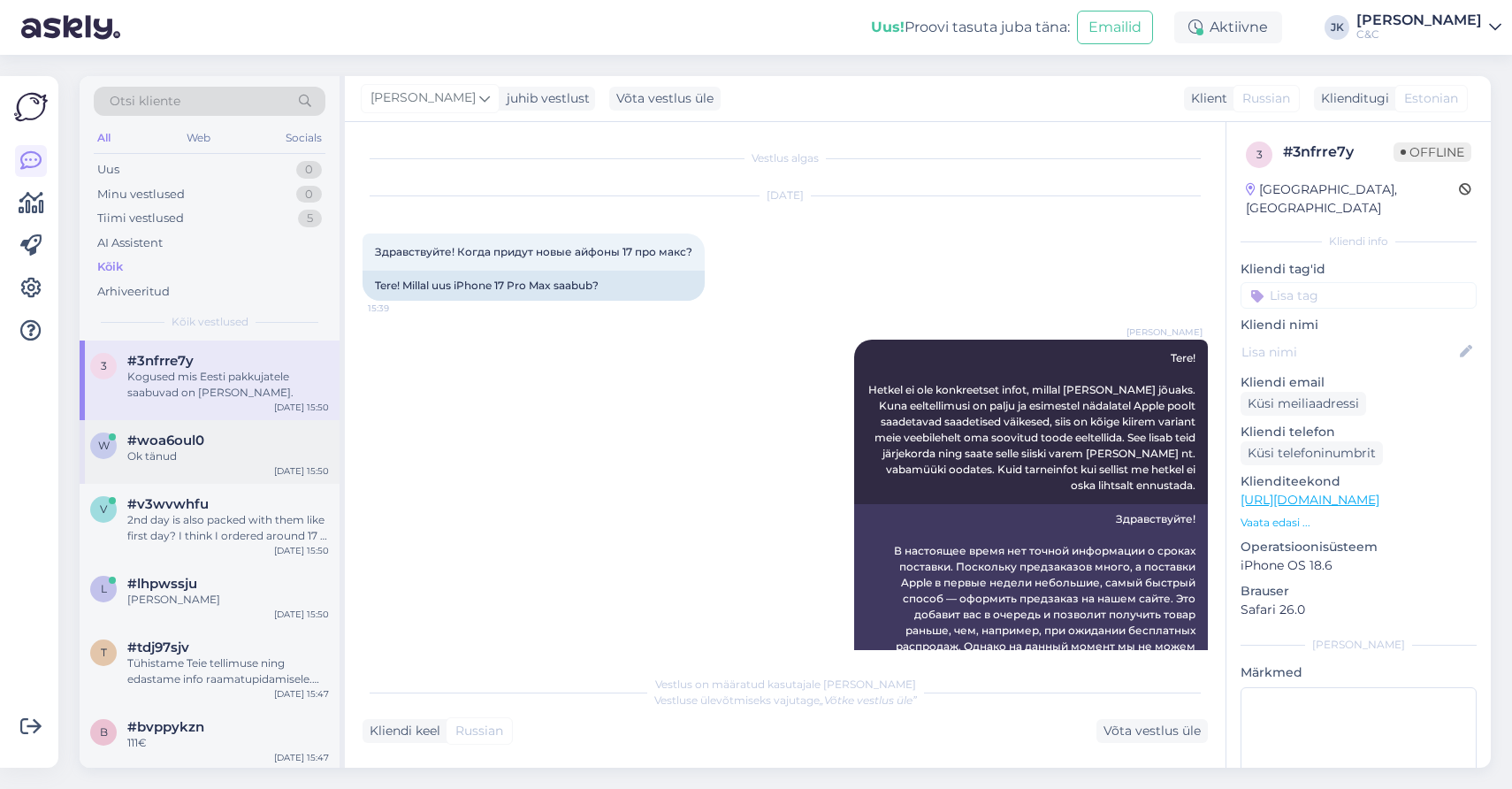
click at [203, 468] on div "w #woa6oul0 Ok tänud Oct 7 15:50" at bounding box center [209, 452] width 260 height 63
